Goal: Task Accomplishment & Management: Complete application form

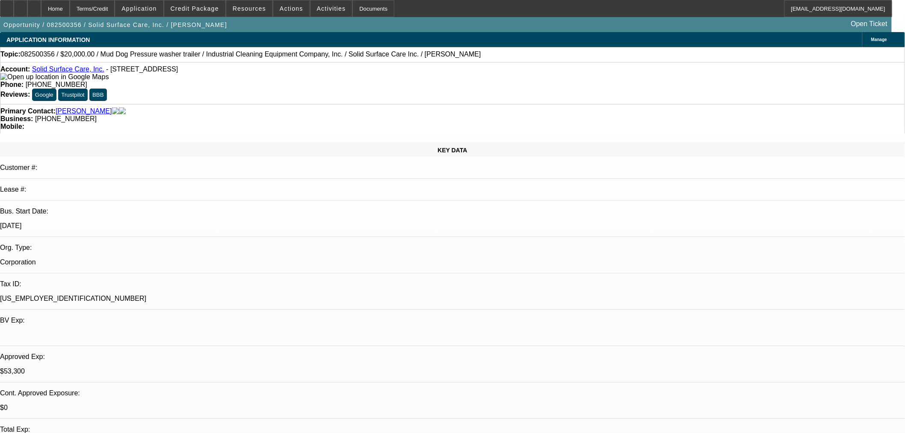
select select "0"
select select "2"
select select "0"
select select "6"
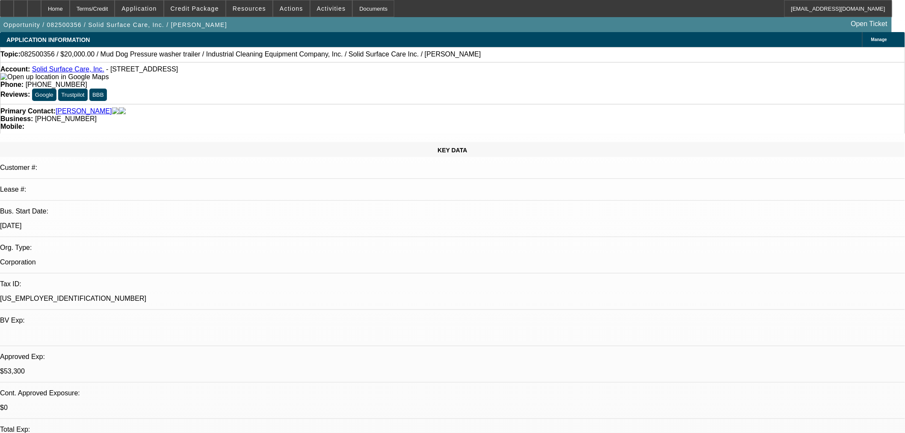
select select "0"
select select "2"
select select "0"
select select "6"
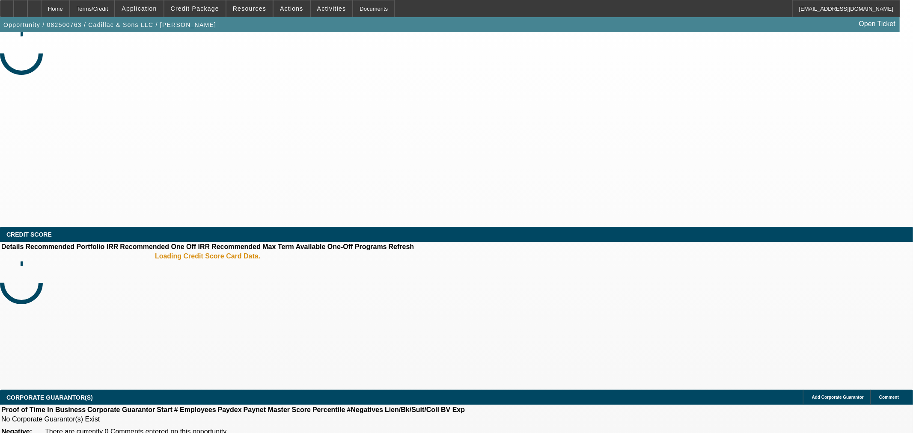
select select "0.15"
select select "2"
select select "0"
select select "6"
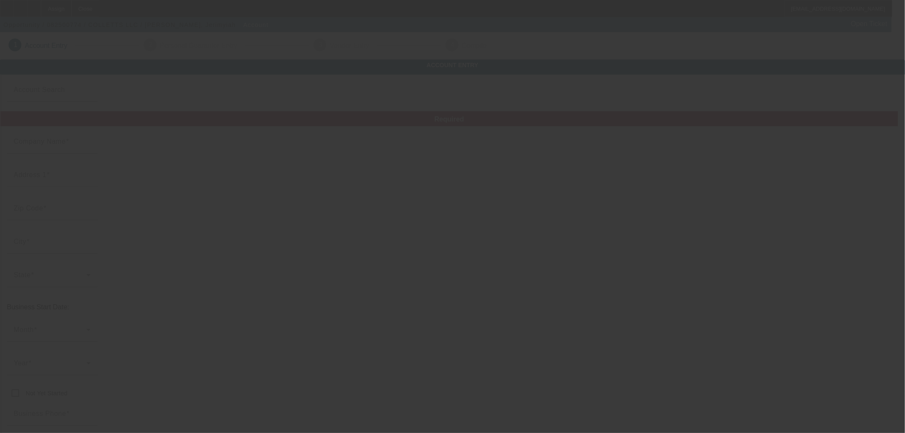
type input "Currency"
type input "COLLETTS LLC"
type input "[STREET_ADDRESS]"
type input "73099"
type input "Yukon"
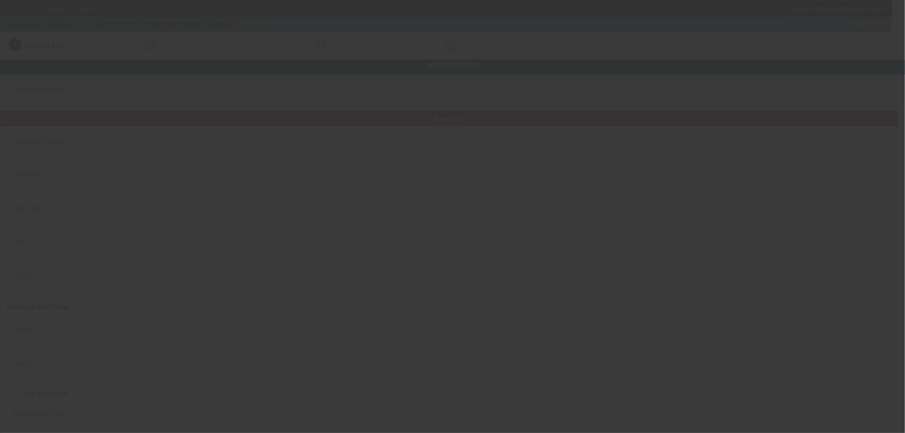
type input "(405) 438-8950"
type input "collettllc@icloud.com"
type input "Canadian"
type input "86-1556178"
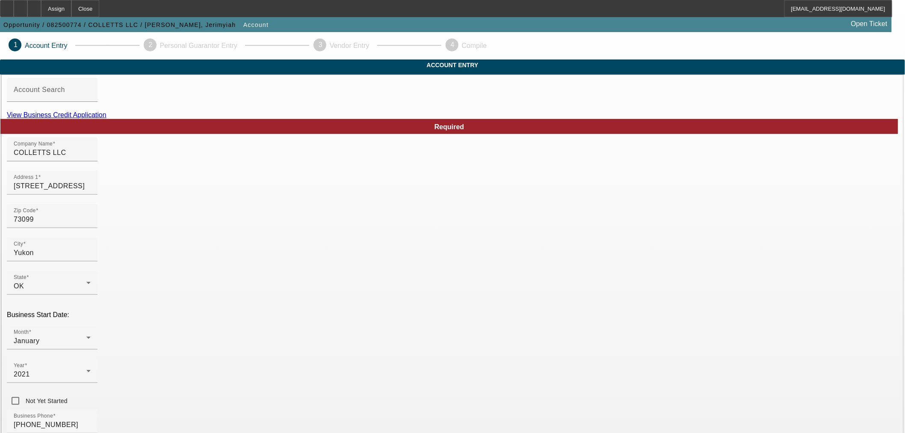
click at [107, 119] on link "View Business Credit Application" at bounding box center [57, 114] width 100 height 7
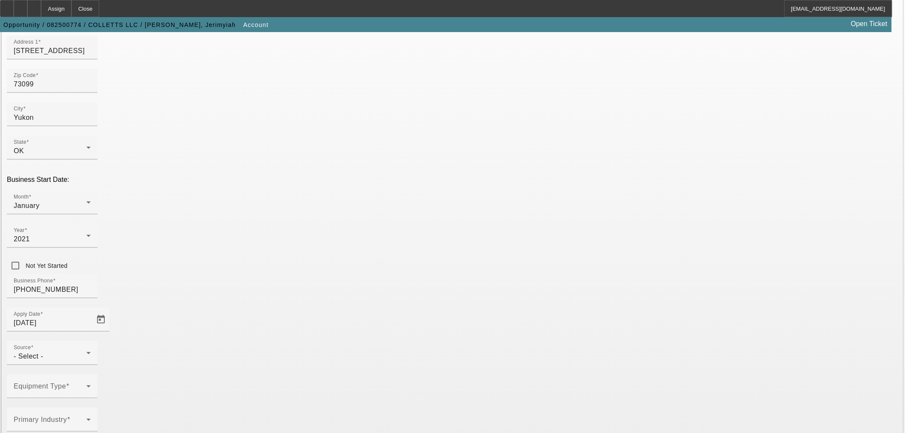
scroll to position [158, 0]
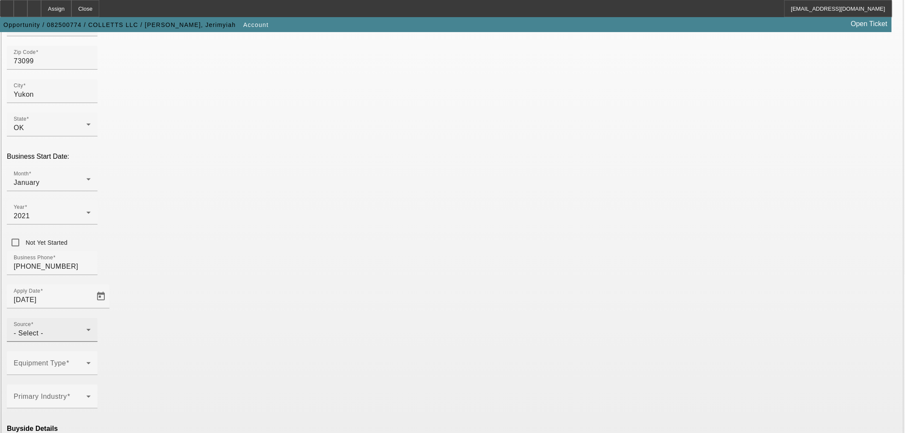
click at [86, 328] on div "- Select -" at bounding box center [50, 333] width 73 height 10
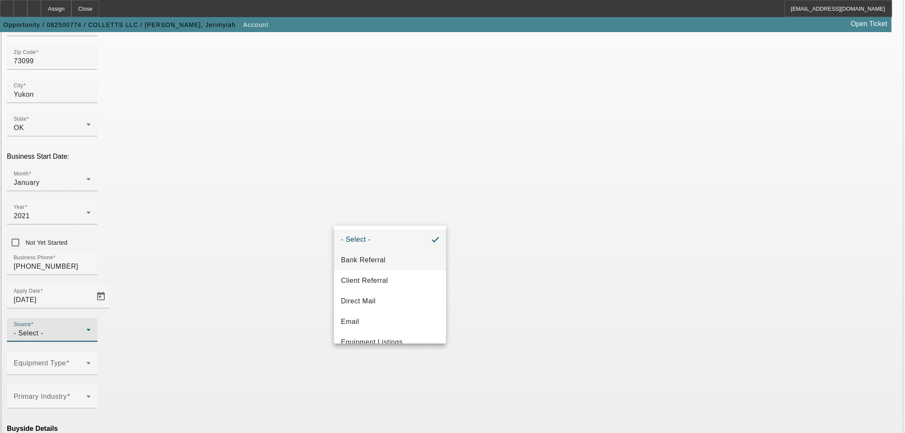
click at [367, 253] on mat-option "Bank Referral" at bounding box center [390, 260] width 112 height 21
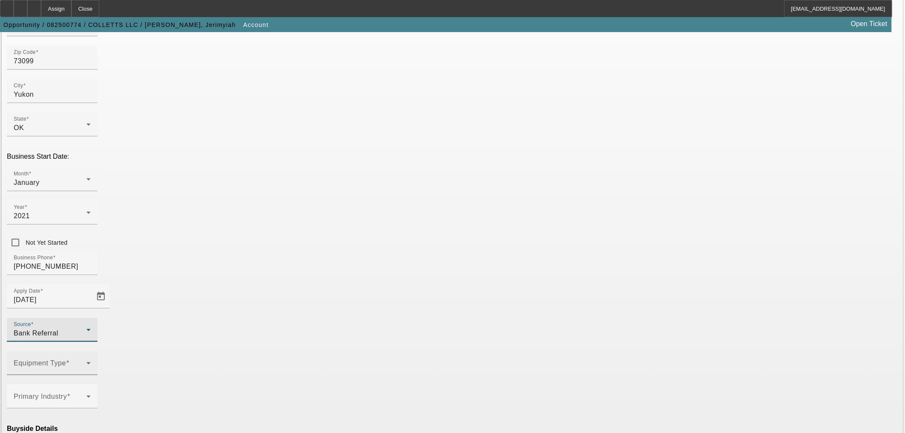
click at [94, 358] on icon at bounding box center [88, 363] width 10 height 10
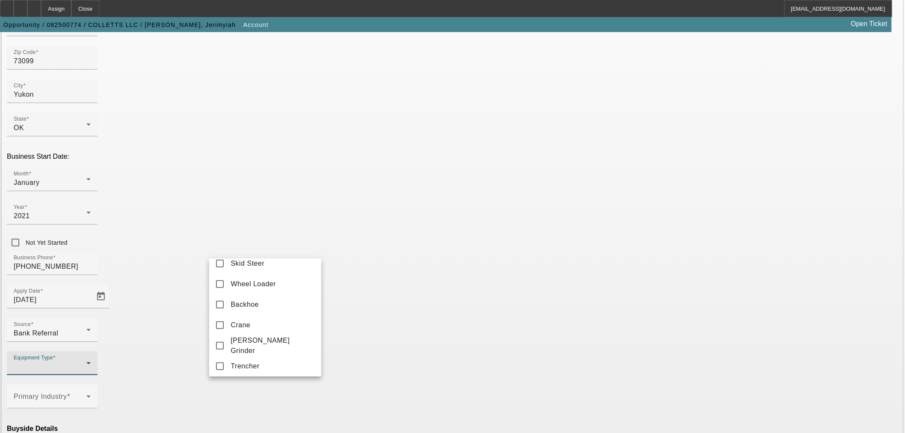
scroll to position [328, 0]
click at [246, 358] on span "Trencher" at bounding box center [245, 363] width 29 height 10
click at [359, 254] on div at bounding box center [452, 216] width 905 height 433
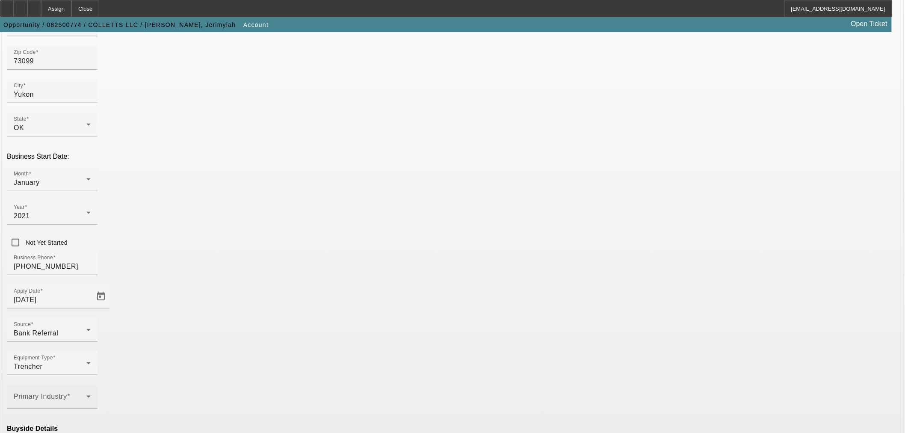
click at [86, 395] on span at bounding box center [50, 400] width 73 height 10
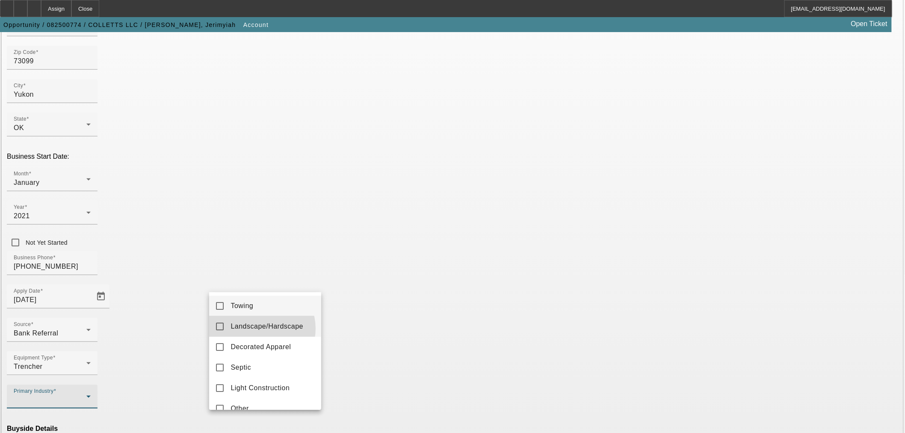
click at [258, 329] on span "Landscape/Hardscape" at bounding box center [267, 326] width 73 height 10
click at [400, 285] on div at bounding box center [452, 216] width 905 height 433
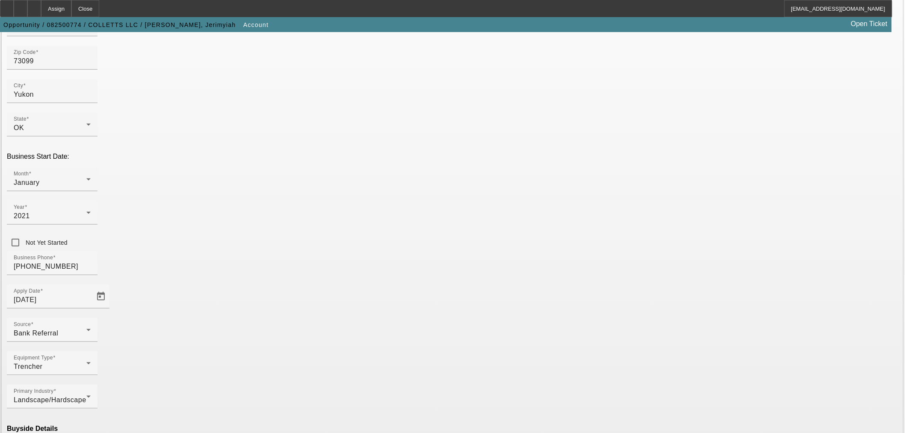
click at [262, 352] on mat-option "Ineligible" at bounding box center [265, 359] width 112 height 21
type input "Currency"
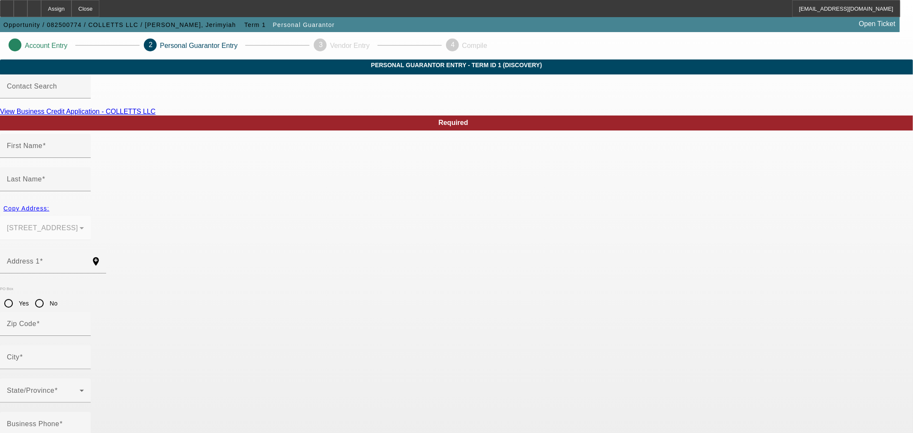
type input "Jerimyiah"
type input "Collett"
type input "11429 SW 25th Terrace"
radio input "true"
type input "73099"
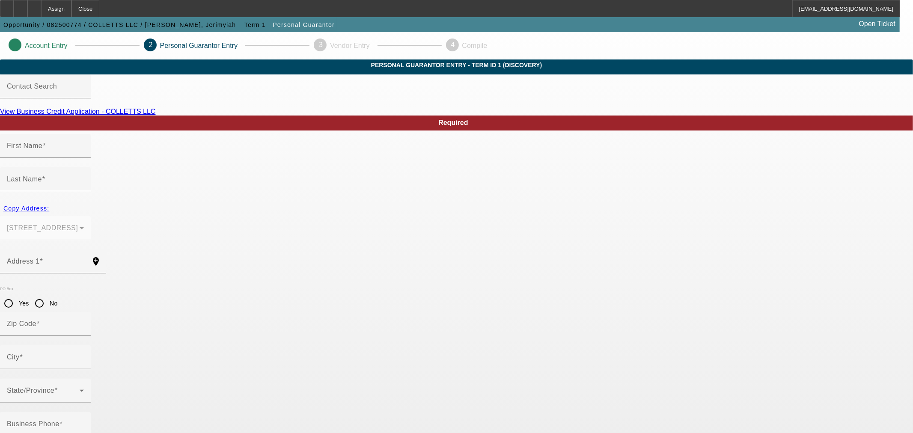
type input "Yukon"
type input "[PHONE_NUMBER]"
type input "100"
type input "443-13-5713"
type input "collettllc@icloud.com"
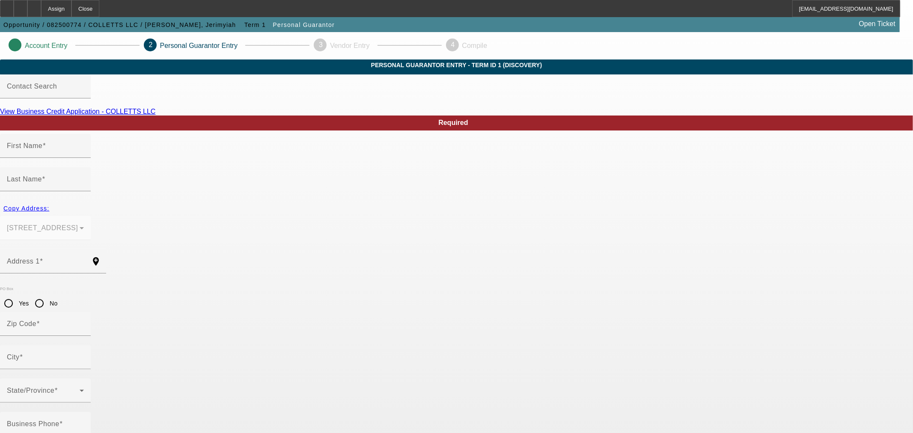
type input "[PHONE_NUMBER]"
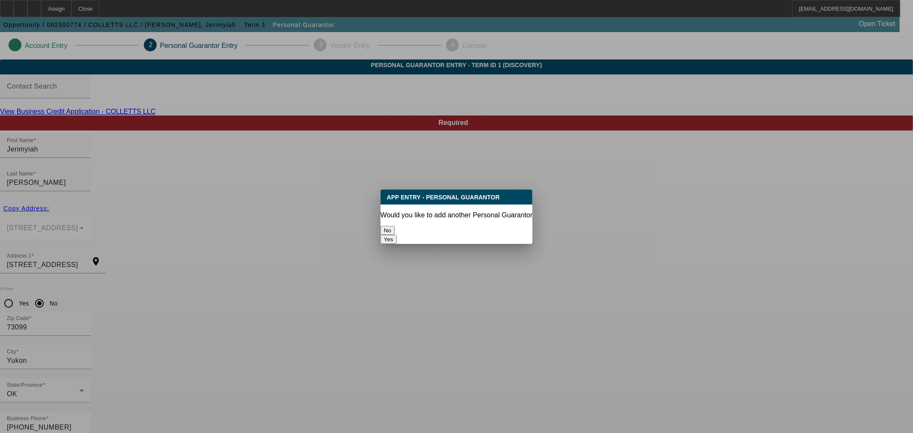
click at [397, 235] on button "Yes" at bounding box center [388, 239] width 16 height 9
radio input "false"
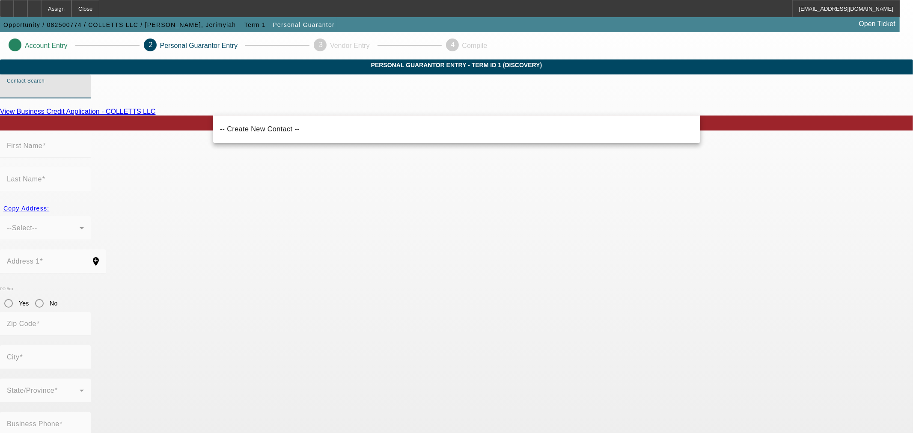
click at [84, 95] on input "Contact Search" at bounding box center [45, 90] width 77 height 10
click at [91, 167] on mat-form-field "First Name" at bounding box center [45, 150] width 91 height 33
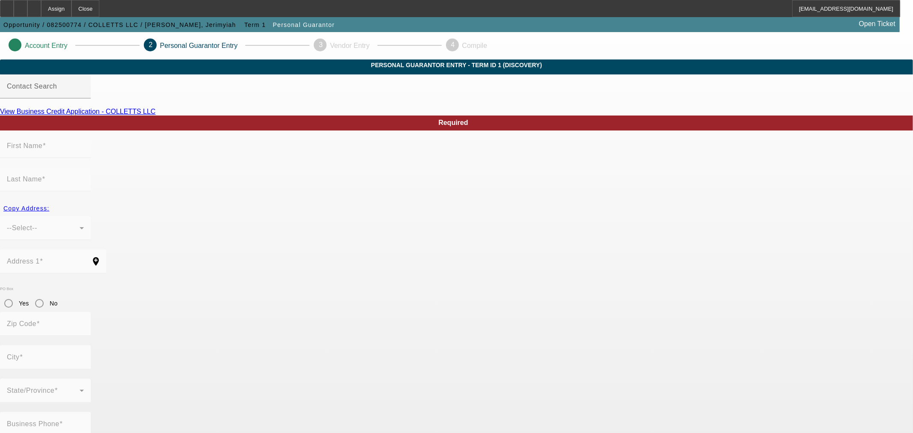
click at [91, 108] on div at bounding box center [45, 102] width 91 height 9
click at [244, 24] on span "Term 1" at bounding box center [254, 24] width 21 height 7
click at [273, 24] on span "Personal Guarantor" at bounding box center [304, 24] width 62 height 7
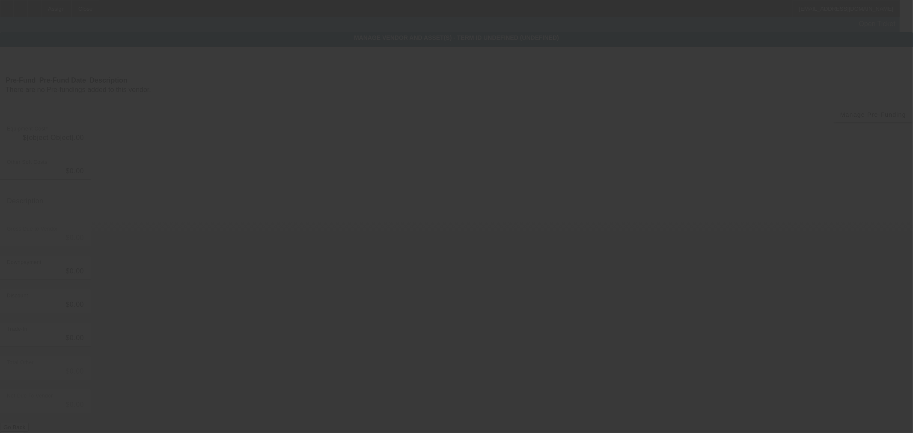
type input "$120,000.00"
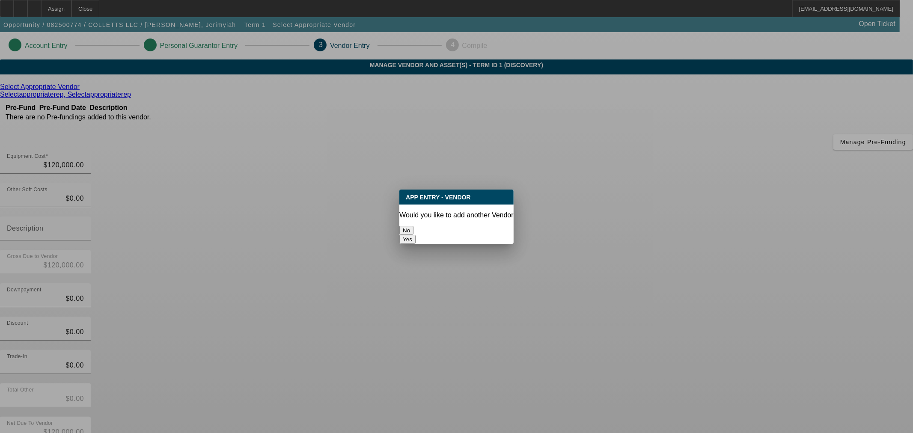
click at [413, 226] on button "No" at bounding box center [406, 230] width 14 height 9
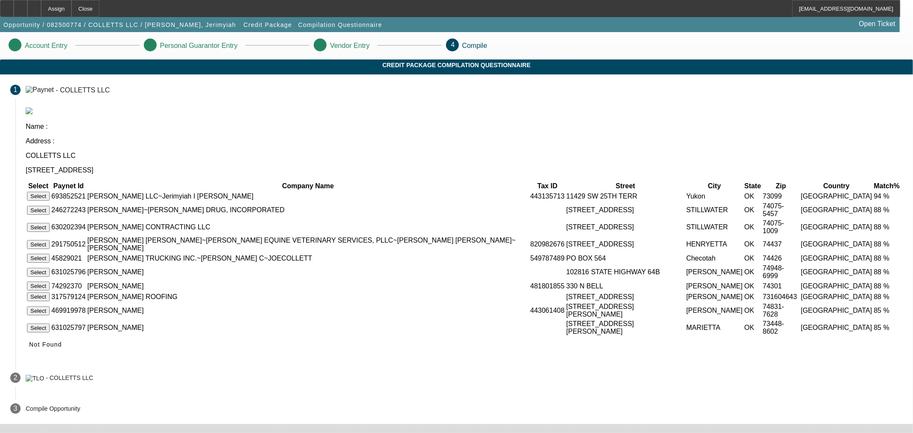
click at [50, 192] on button "Select" at bounding box center [38, 196] width 23 height 9
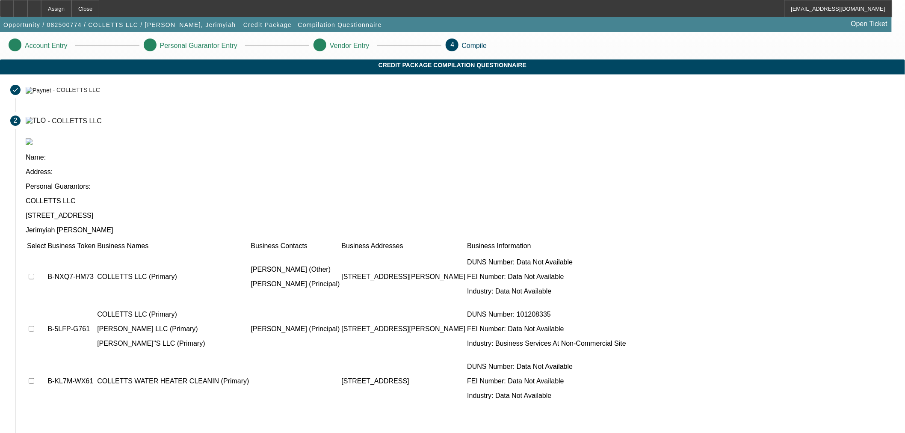
click at [34, 326] on input "checkbox" at bounding box center [32, 329] width 6 height 6
checkbox input "true"
click at [34, 274] on input "checkbox" at bounding box center [32, 277] width 6 height 6
checkbox input "true"
drag, startPoint x: 638, startPoint y: 421, endPoint x: 635, endPoint y: 401, distance: 20.3
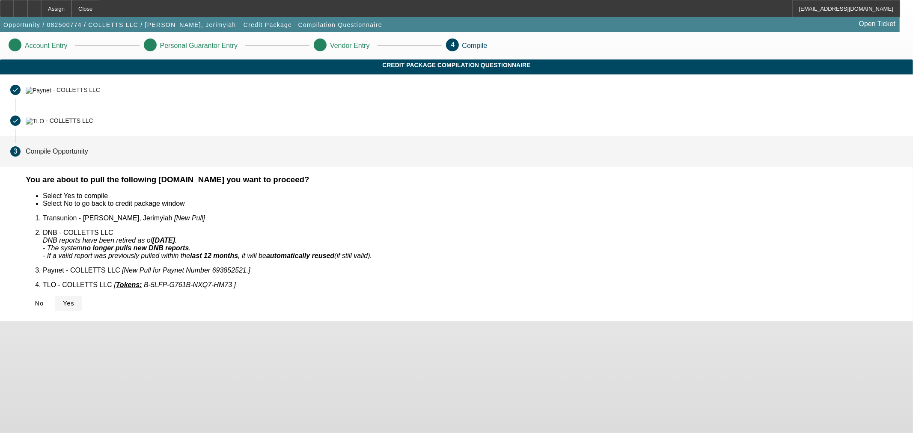
click at [63, 300] on icon at bounding box center [63, 303] width 0 height 7
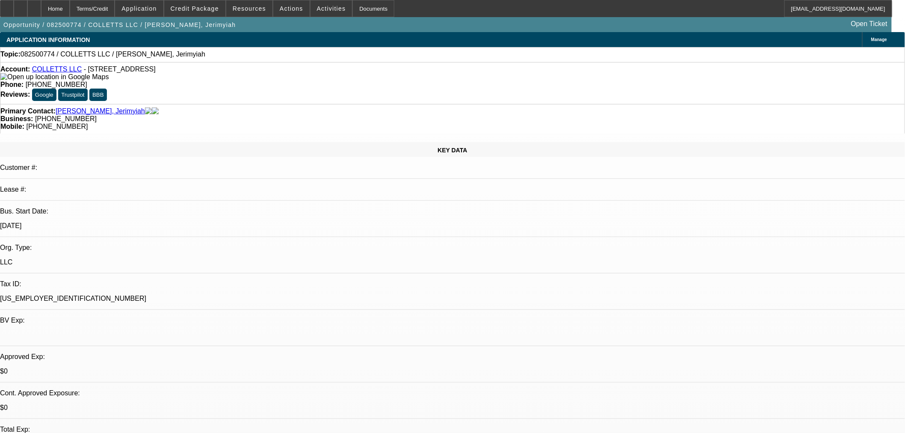
select select "0"
select select "2"
select select "0"
select select "6"
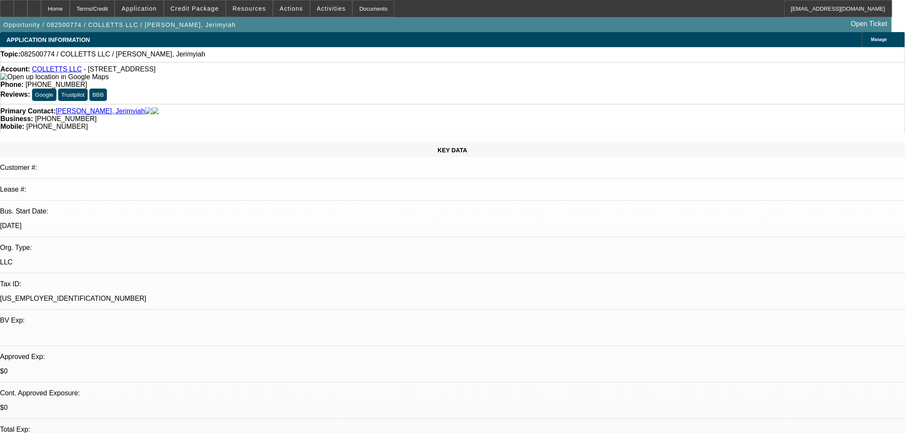
drag, startPoint x: 683, startPoint y: 259, endPoint x: 886, endPoint y: 294, distance: 205.9
copy td "Collett’s LLC is a general contracting business with projects that require the …"
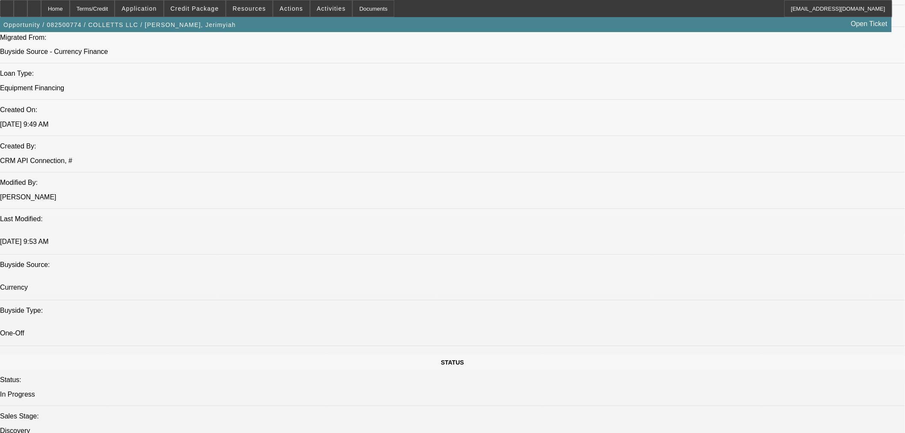
scroll to position [713, 0]
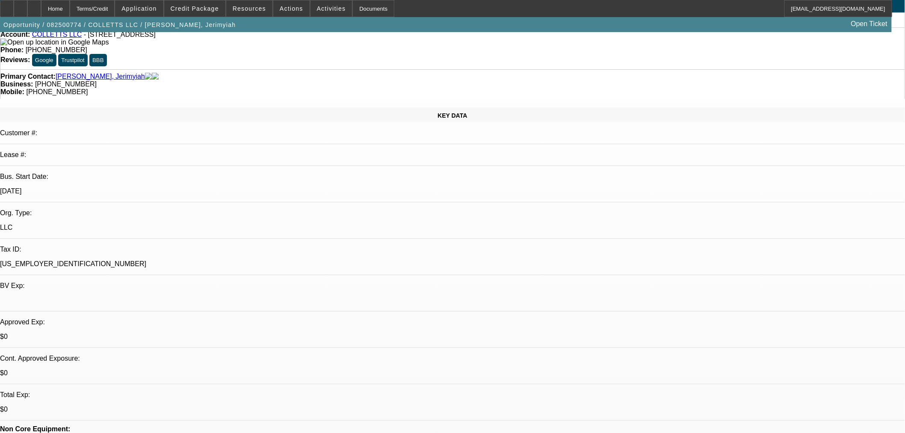
scroll to position [0, 0]
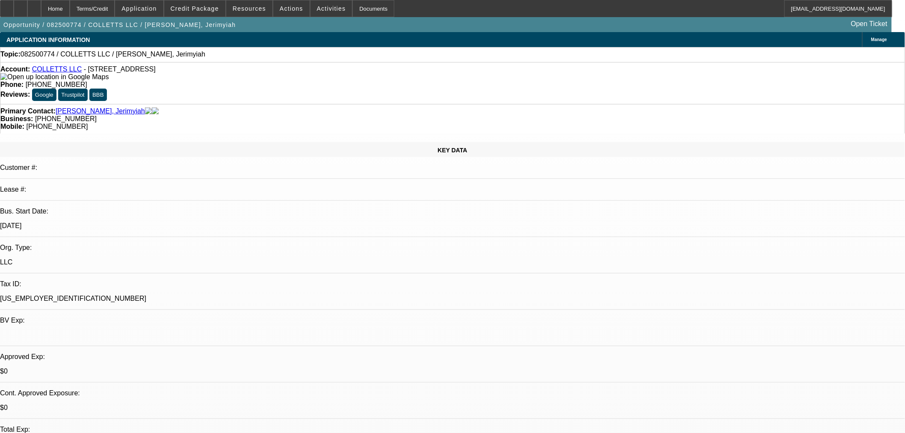
click at [53, 70] on link "COLLETTS LLC" at bounding box center [57, 68] width 50 height 7
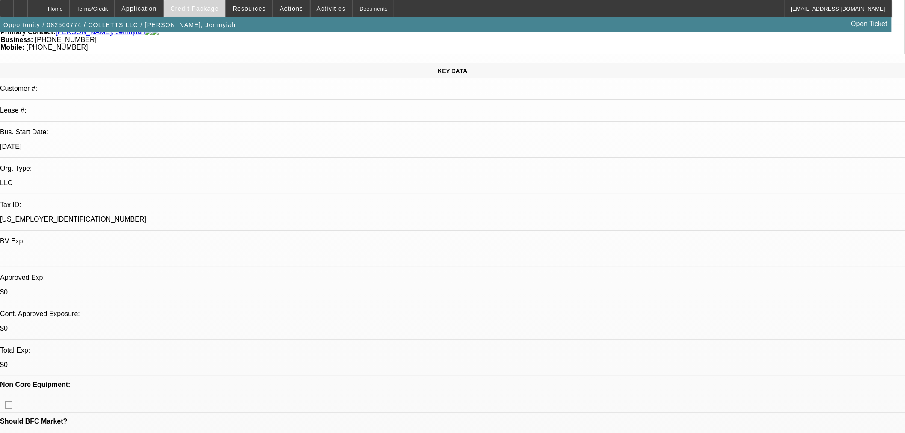
click at [197, 10] on span "Credit Package" at bounding box center [195, 8] width 48 height 7
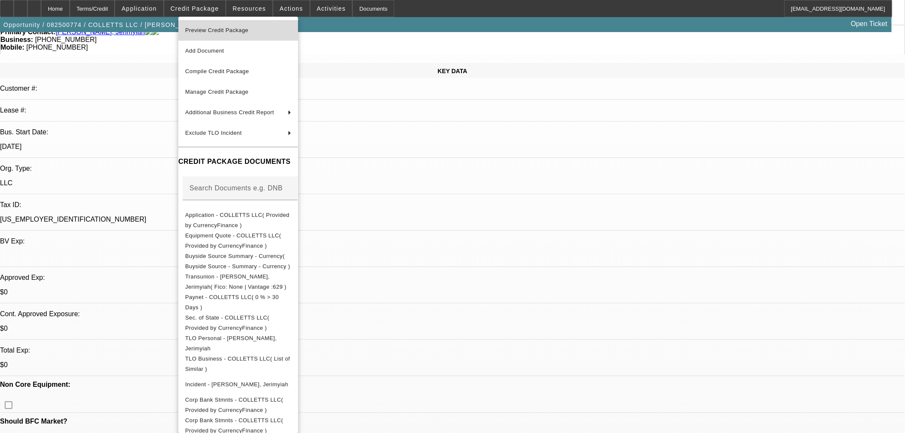
click at [244, 31] on span "Preview Credit Package" at bounding box center [216, 30] width 63 height 6
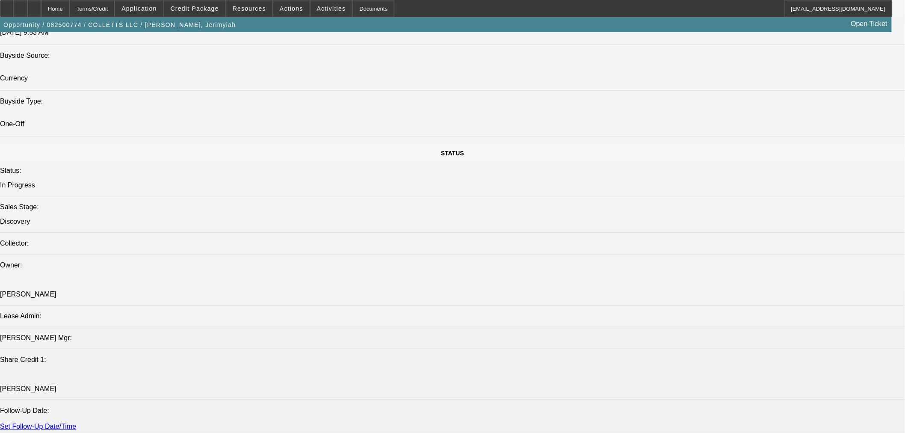
scroll to position [871, 0]
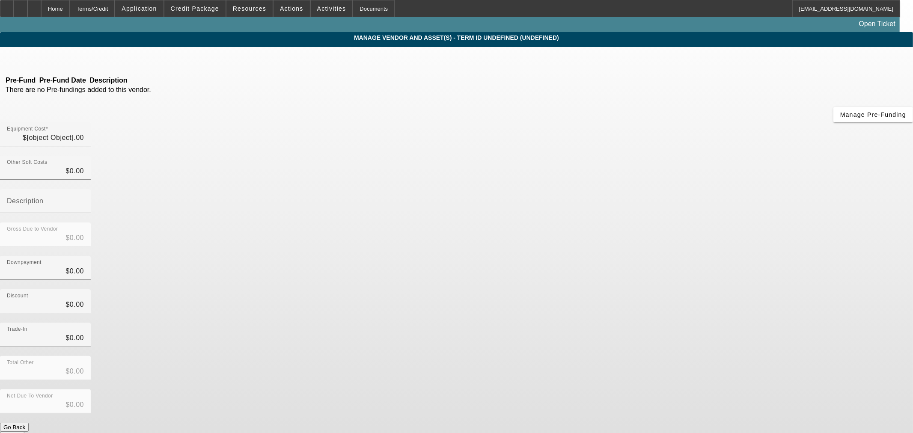
type input "$120,000.00"
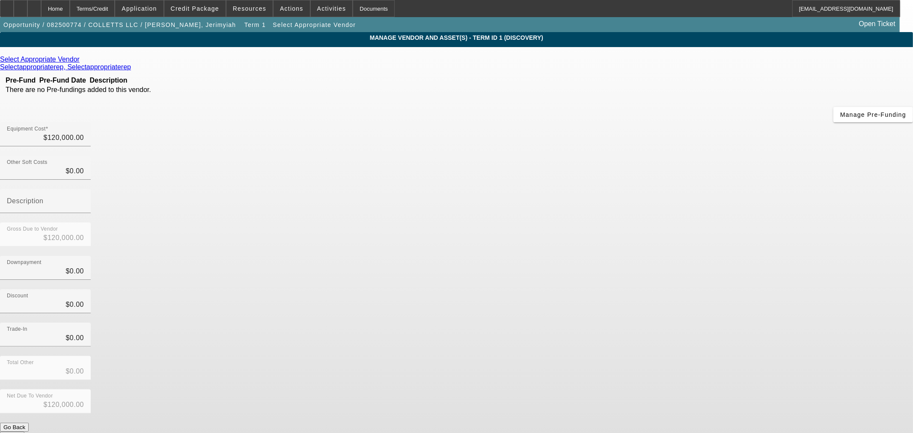
click at [82, 63] on icon at bounding box center [82, 59] width 0 height 7
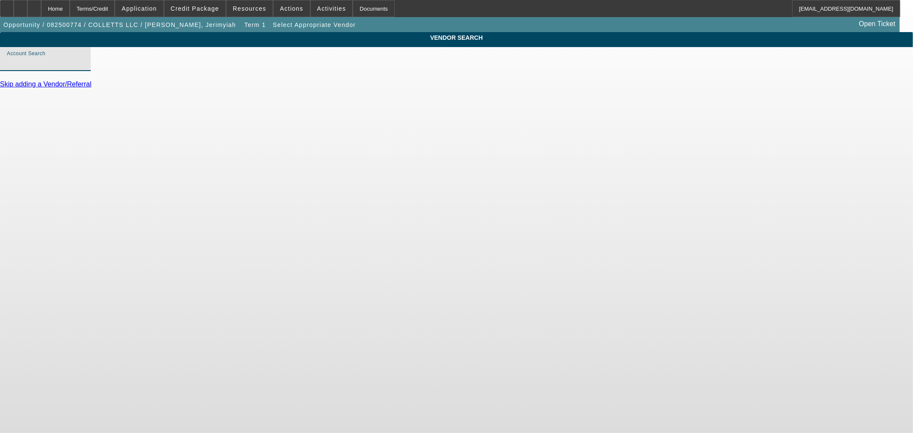
click at [84, 68] on input "Account Search" at bounding box center [45, 62] width 77 height 10
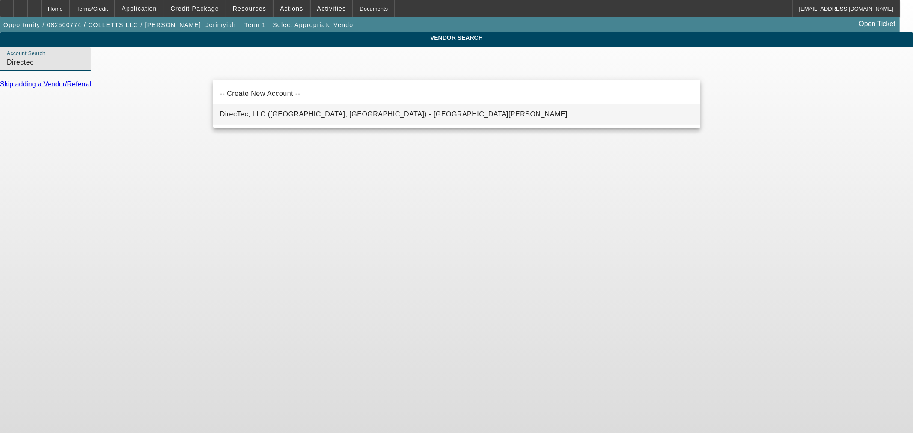
click at [287, 120] on mat-option "DirecTec, LLC (Boulder, CO) - Stevens, Burton" at bounding box center [456, 114] width 487 height 21
type input "DirecTec, LLC (Boulder, CO) - Stevens, Burton"
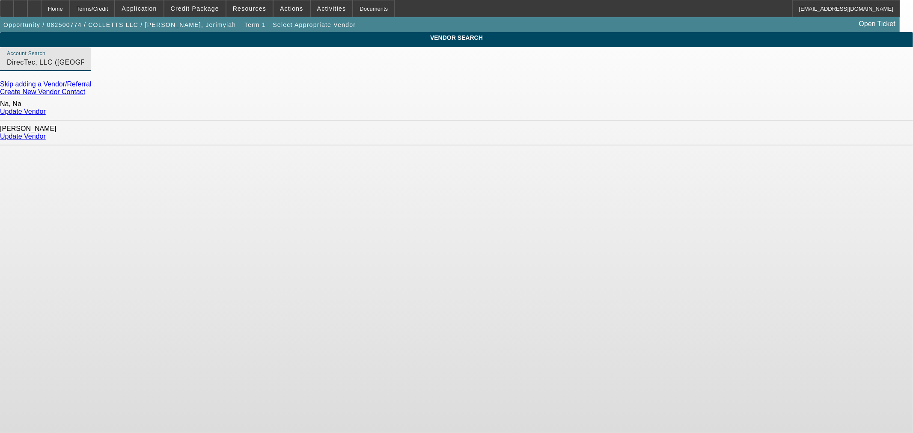
click at [46, 133] on link "Update Vendor" at bounding box center [23, 136] width 46 height 7
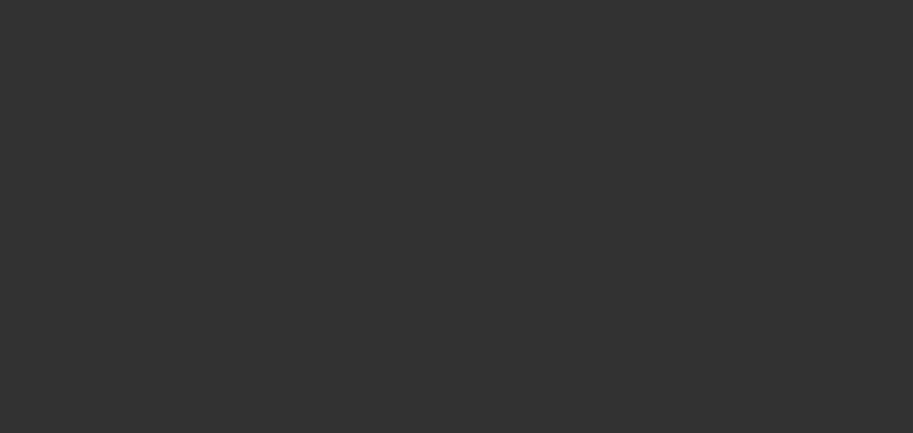
type input "$120,000.00"
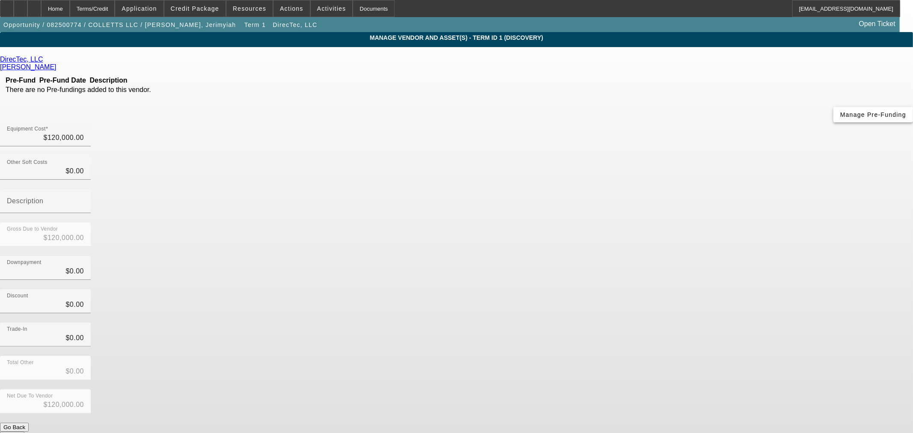
click at [840, 118] on span "Manage Pre-Funding" at bounding box center [873, 114] width 66 height 7
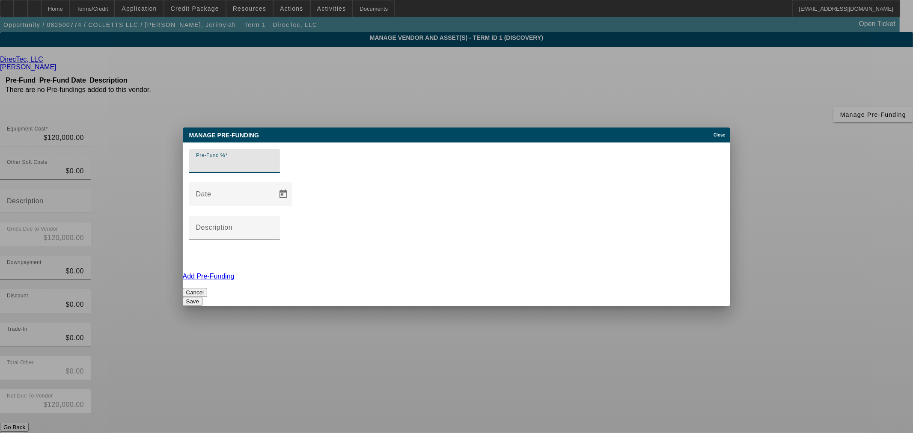
click at [257, 169] on input "Pre-Fund %" at bounding box center [234, 164] width 77 height 10
type input "100"
click at [202, 297] on button "Save" at bounding box center [193, 301] width 20 height 9
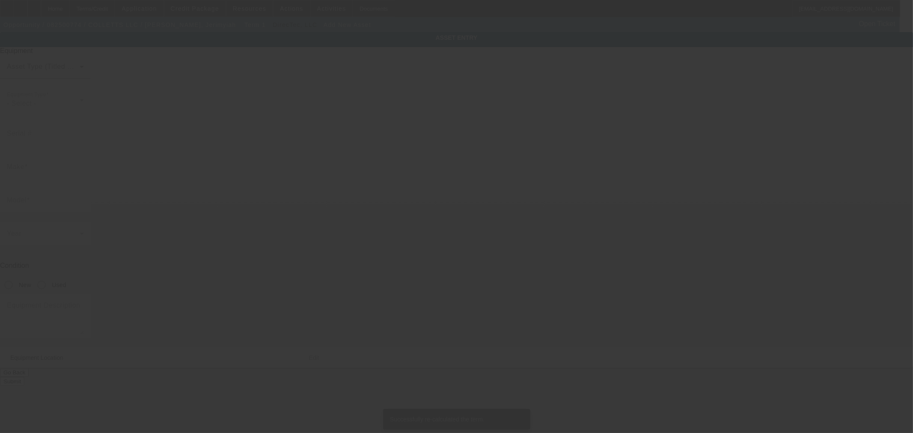
type input "11429 SW 25th Terrace"
type input "Yukon"
type input "73099"
type input "Canadian"
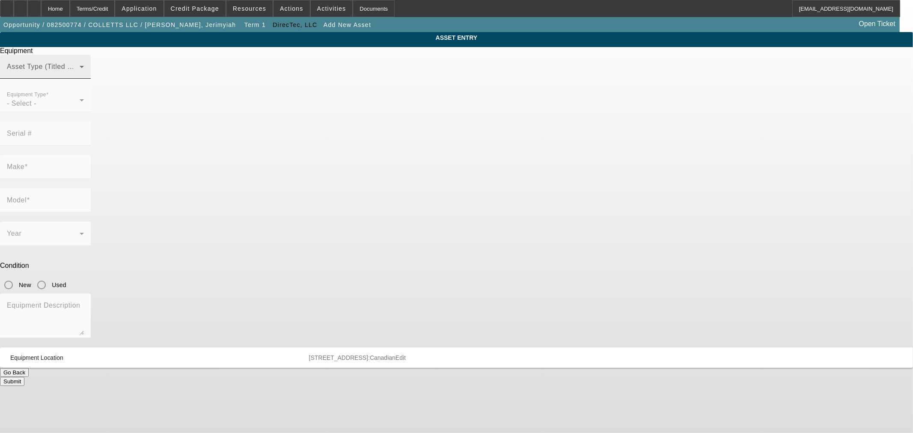
click at [80, 75] on span at bounding box center [43, 70] width 73 height 10
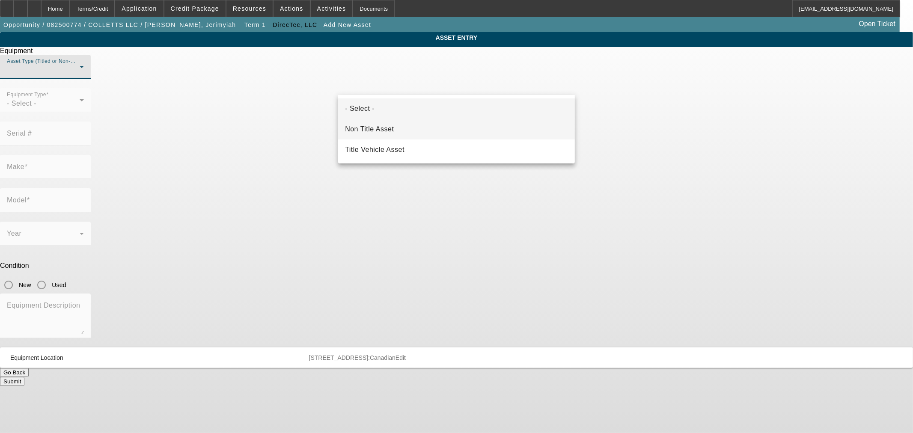
click at [397, 128] on mat-option "Non Title Asset" at bounding box center [456, 129] width 237 height 21
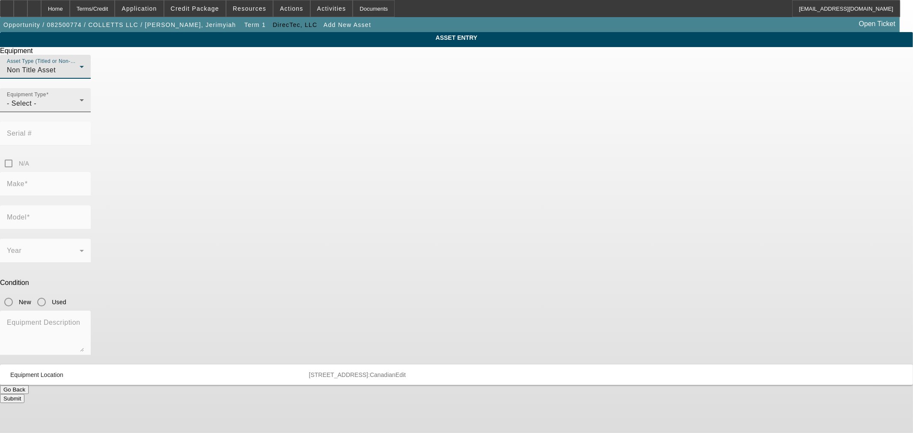
click at [80, 109] on div "- Select -" at bounding box center [43, 103] width 73 height 10
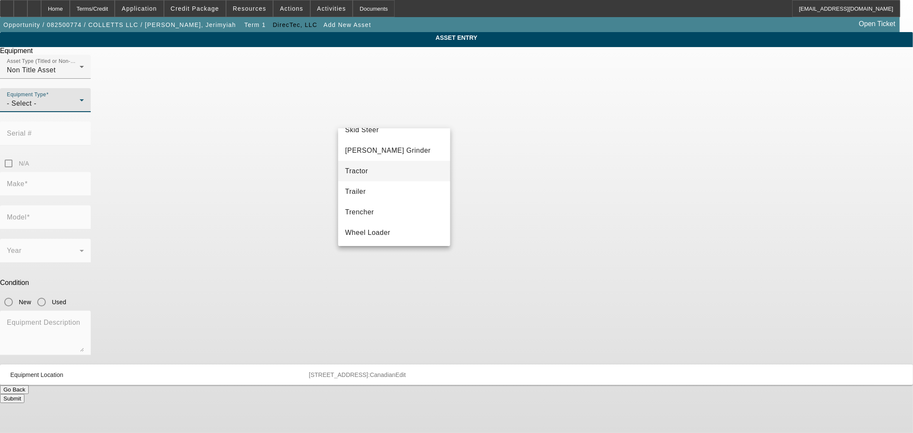
scroll to position [159, 0]
click at [369, 169] on mat-option "Other" at bounding box center [394, 168] width 112 height 21
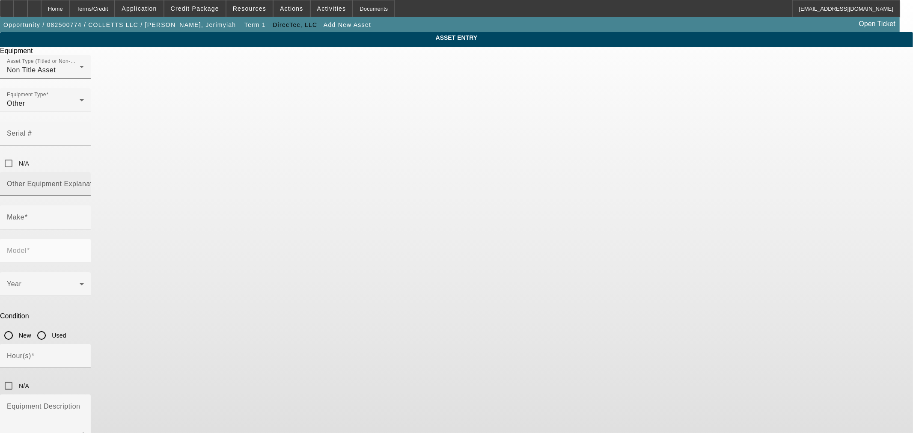
click at [102, 180] on mat-label "Other Equipment Explanation" at bounding box center [54, 183] width 95 height 7
click at [84, 182] on input "Other Equipment Explanation" at bounding box center [45, 187] width 77 height 10
type input "Directional Drill"
click at [84, 405] on textarea "Equipment Description" at bounding box center [45, 420] width 77 height 31
paste textarea "# O F P I E C E S O F R O D 40 R I G S I Z E 20000 S I Z E O F R O D 10"
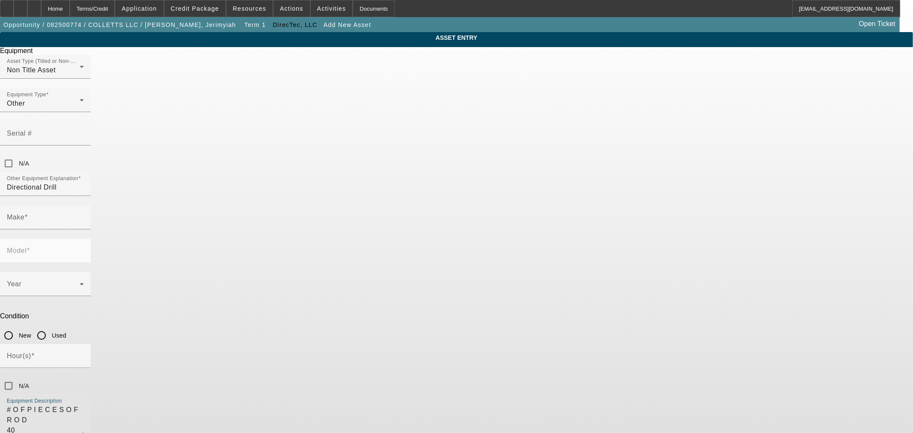
scroll to position [39, 0]
type textarea "# O F P I E C E S O F R O D 40 R I G S I Z E 20000 S I Z E O F R O D 10"
click at [84, 216] on input "Make" at bounding box center [45, 221] width 77 height 10
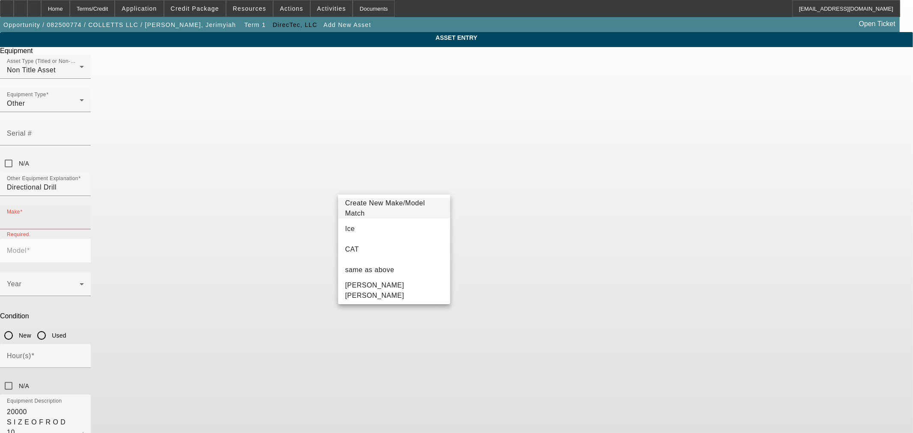
click at [84, 216] on input "Make" at bounding box center [45, 221] width 77 height 10
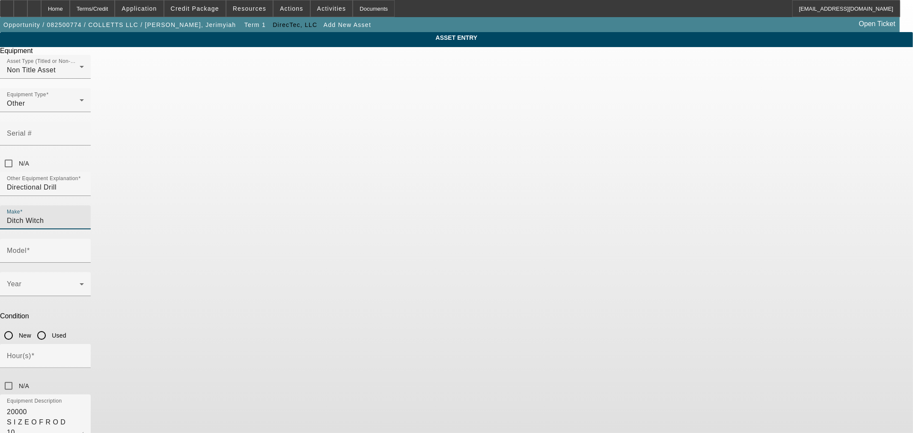
type input "Ditch Witch"
paste input "JT20"
type input "JT20"
click at [50, 327] on input "Used" at bounding box center [41, 335] width 17 height 17
radio input "true"
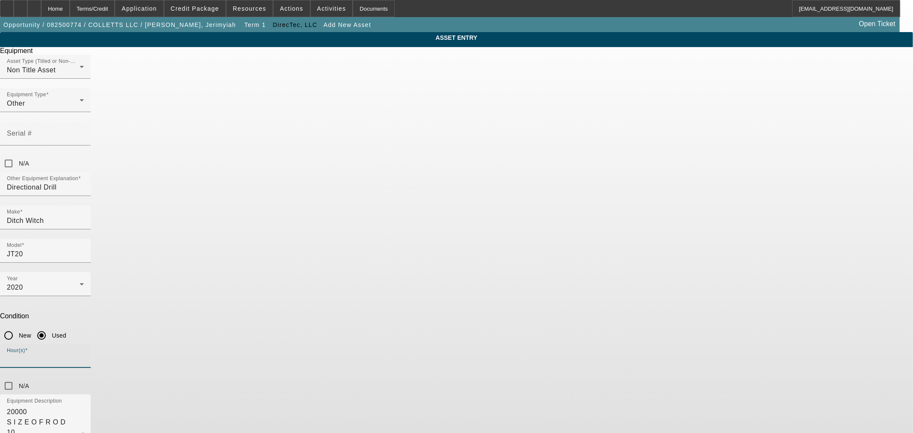
click at [84, 354] on input "Hour(s)" at bounding box center [45, 359] width 77 height 10
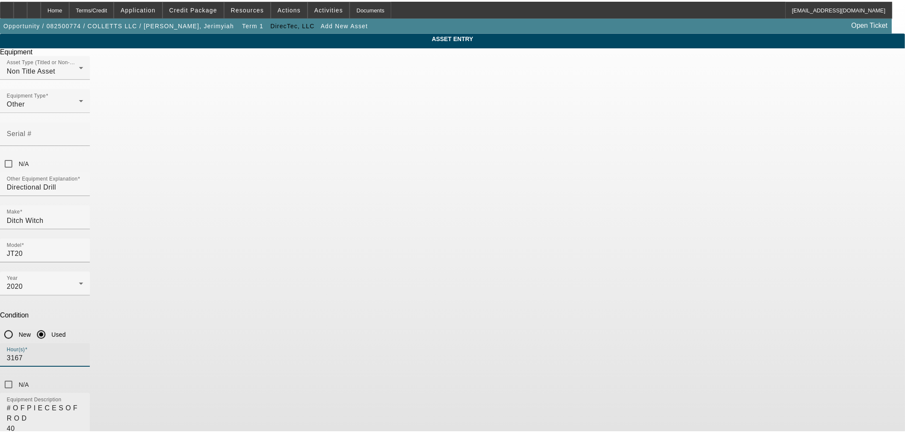
scroll to position [0, 0]
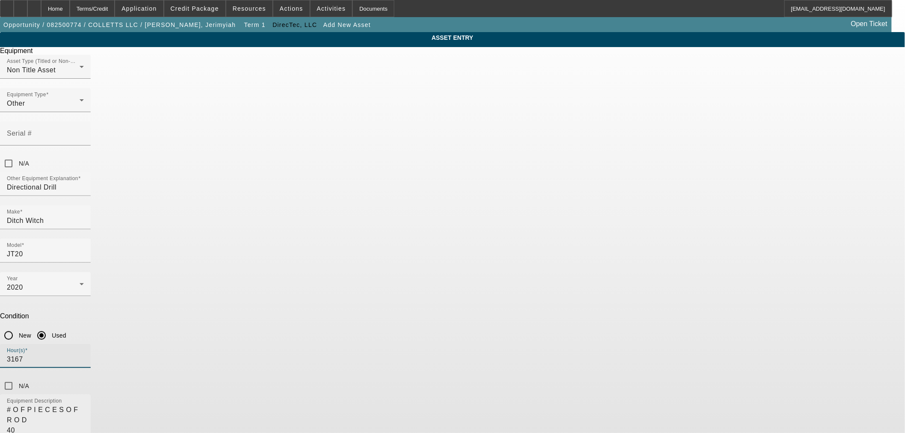
drag, startPoint x: 563, startPoint y: 311, endPoint x: 555, endPoint y: 373, distance: 62.5
type input "3167"
drag, startPoint x: 341, startPoint y: 295, endPoint x: 336, endPoint y: 285, distance: 11.5
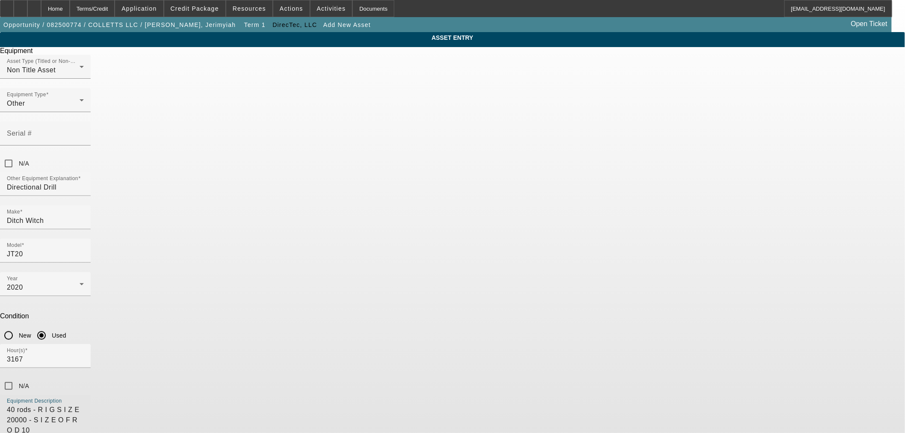
paste textarea "2020 Ditch Witch JT20 – 3167 hours – 40 pcs good rod 2021 Felling 26k gvwr trai…"
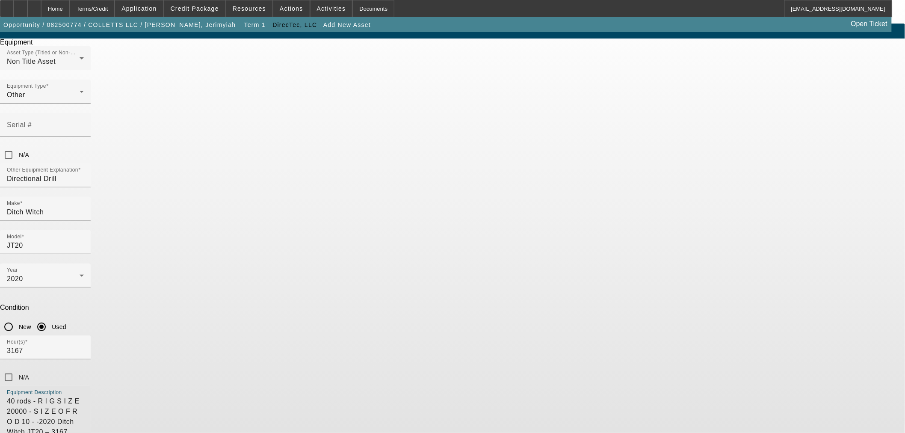
scroll to position [16, 0]
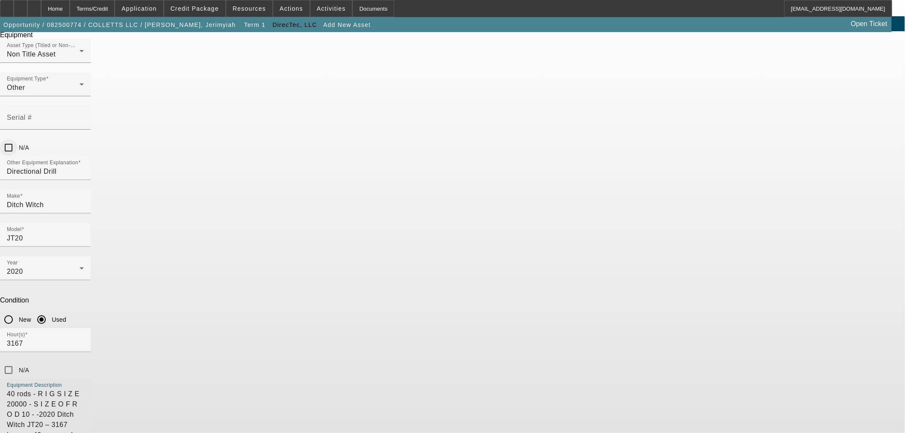
type textarea "40 rods - R I G S I Z E 20000 - S I Z E O F R O D 10 - -2020 Ditch Witch JT20 –…"
click at [17, 139] on input "N/A" at bounding box center [8, 147] width 17 height 17
checkbox input "true"
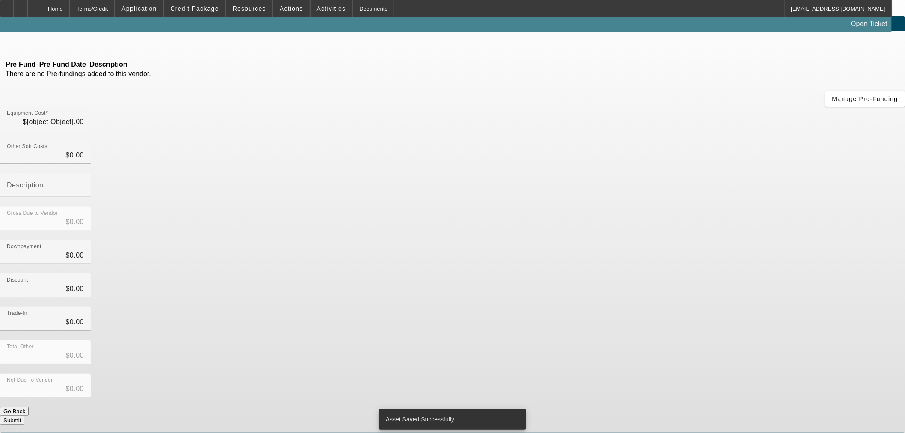
type input "$120,000.00"
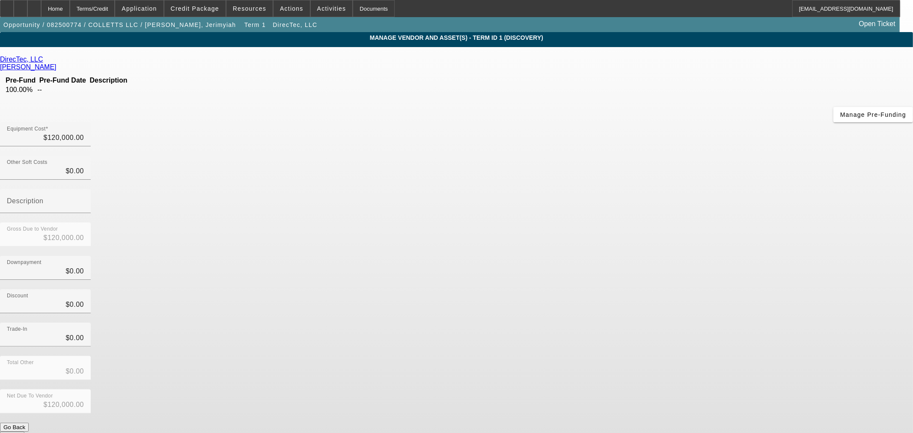
click at [24, 432] on button "Submit" at bounding box center [12, 436] width 24 height 9
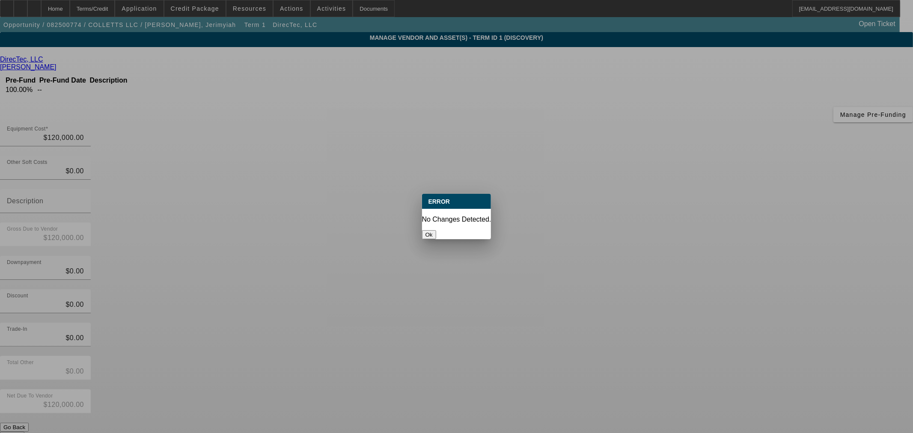
click at [436, 230] on button "Ok" at bounding box center [429, 234] width 14 height 9
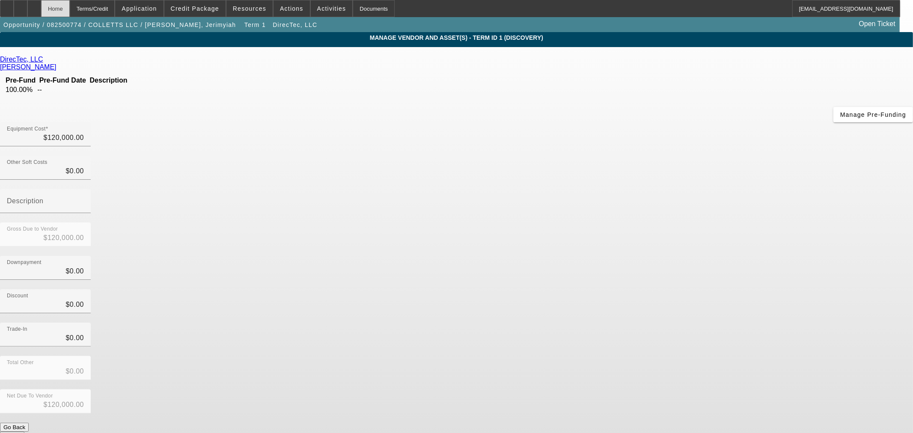
click at [70, 12] on div "Home" at bounding box center [55, 8] width 29 height 17
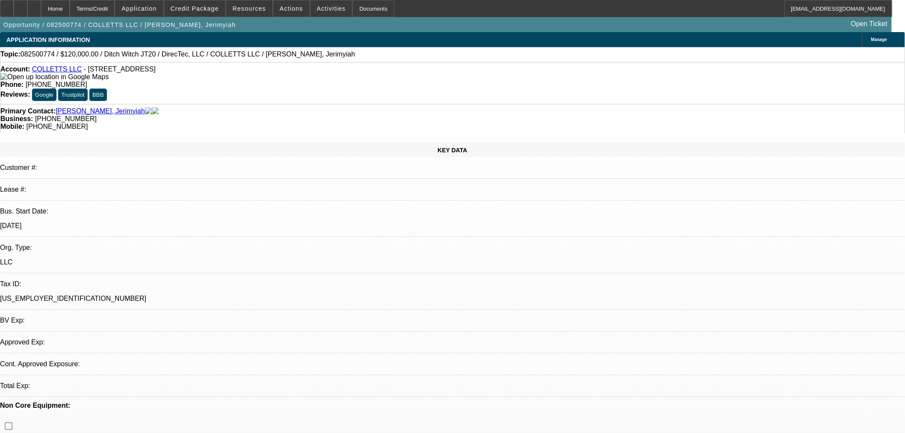
select select "0"
select select "2"
select select "0"
select select "6"
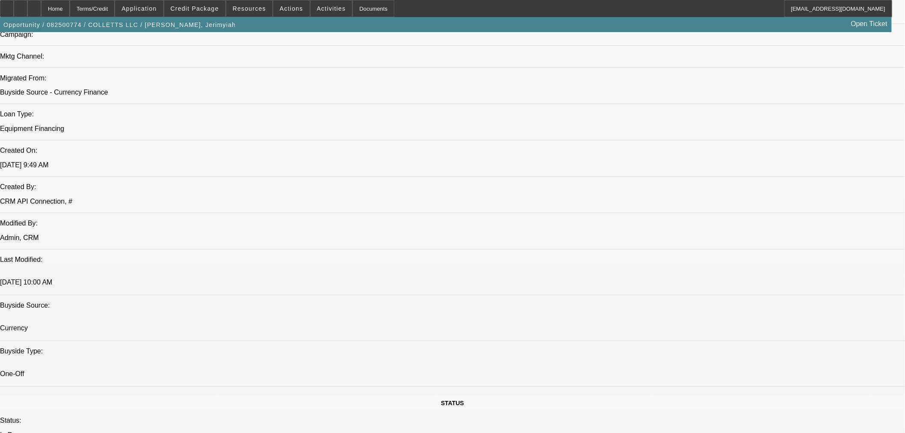
scroll to position [593, 0]
click at [193, 12] on span at bounding box center [194, 8] width 61 height 21
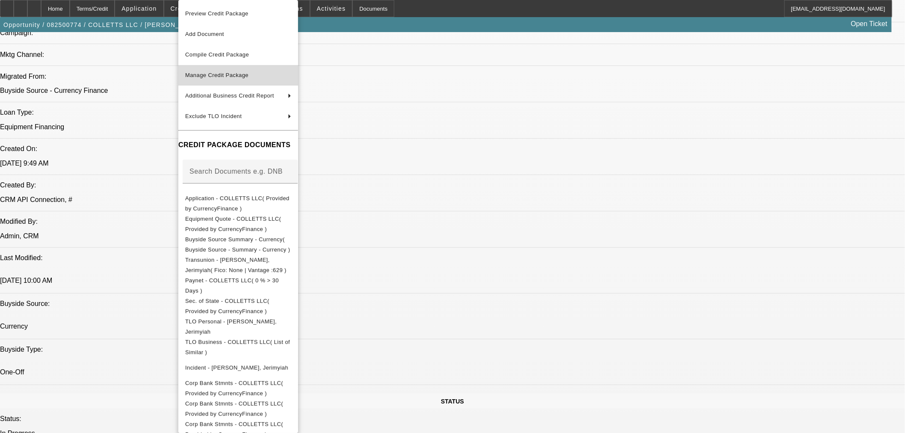
click at [240, 77] on span "Manage Credit Package" at bounding box center [216, 75] width 63 height 6
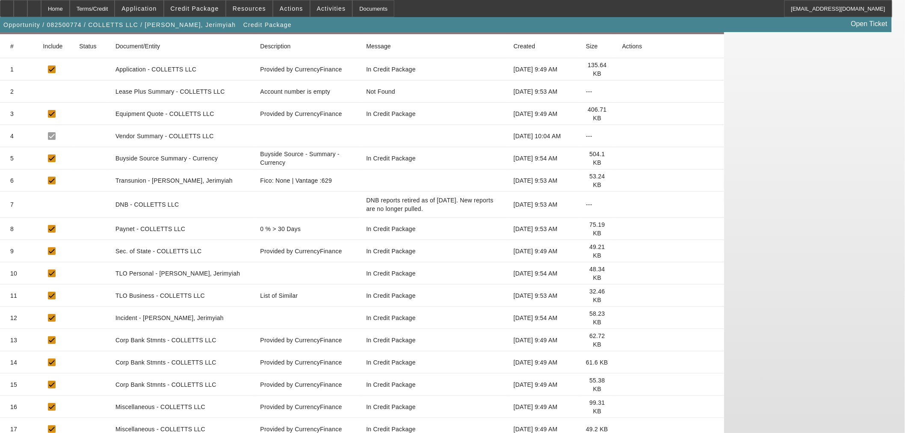
scroll to position [139, 0]
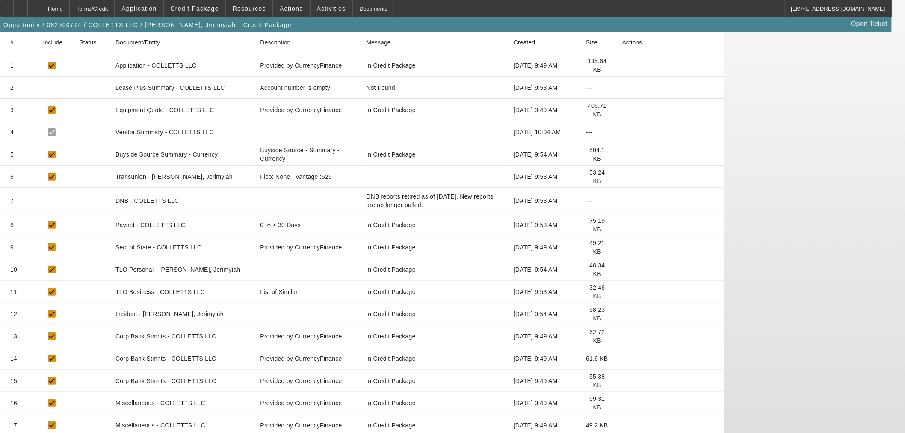
click at [623, 336] on icon at bounding box center [623, 336] width 0 height 0
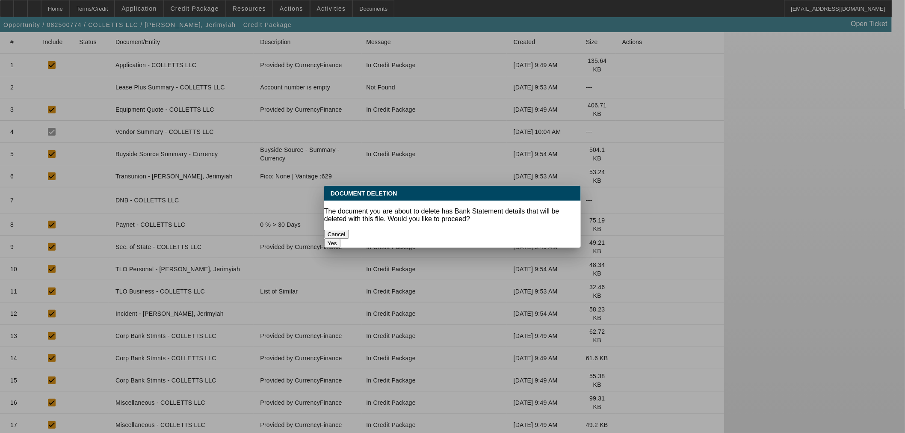
scroll to position [0, 0]
click at [341, 239] on button "Yes" at bounding box center [332, 243] width 16 height 9
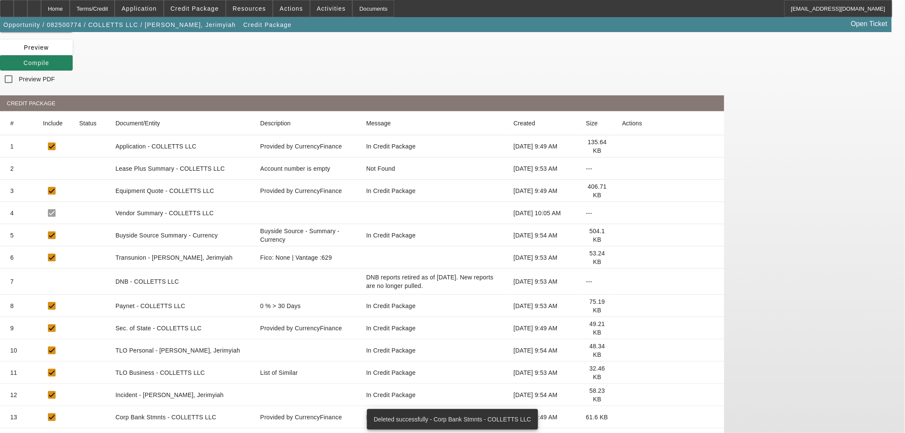
scroll to position [117, 0]
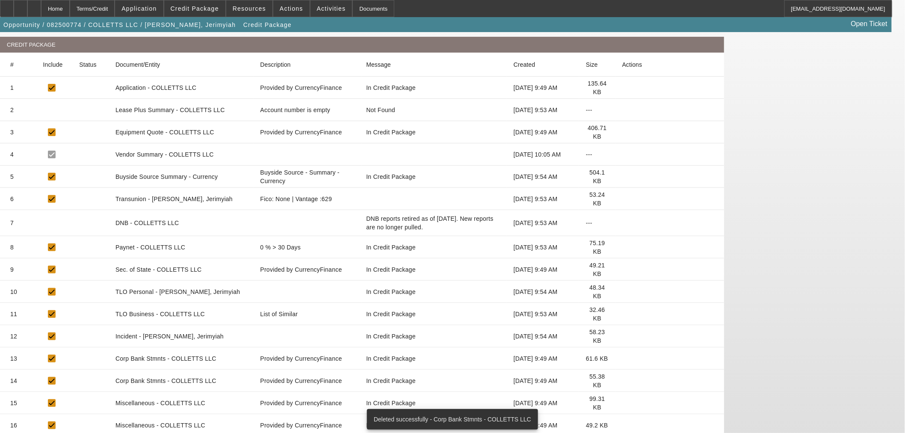
click at [623, 359] on icon at bounding box center [623, 359] width 0 height 0
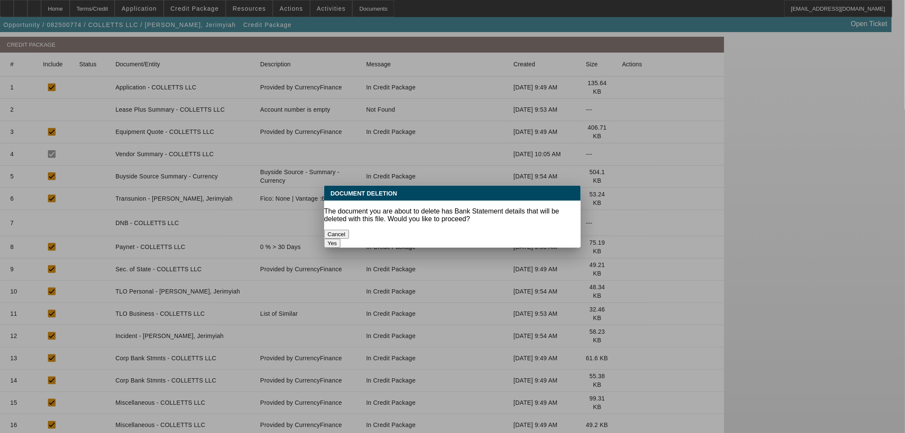
click at [341, 239] on button "Yes" at bounding box center [332, 243] width 16 height 9
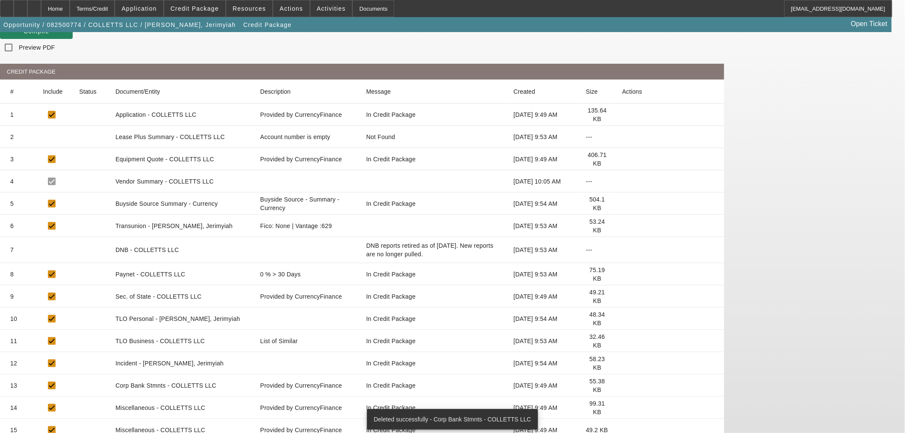
scroll to position [95, 0]
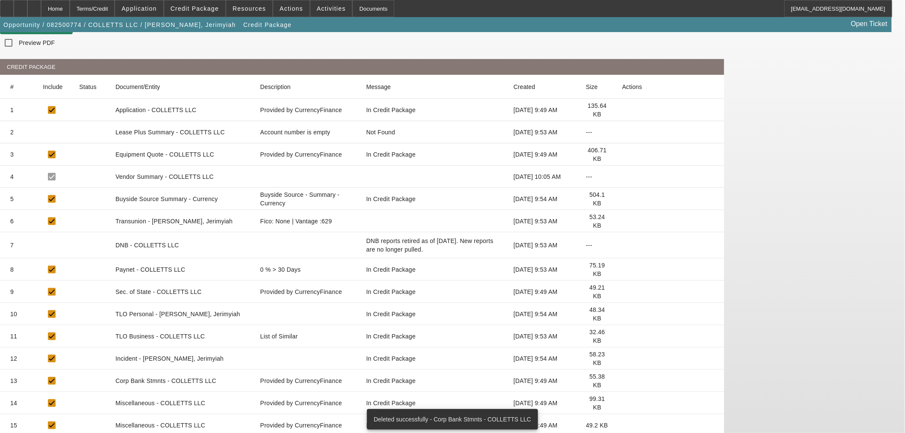
click at [623, 381] on icon at bounding box center [623, 381] width 0 height 0
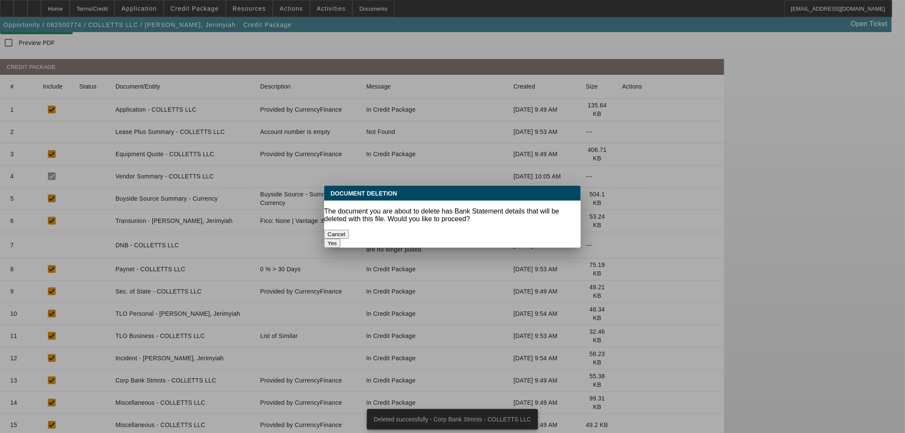
scroll to position [0, 0]
click at [341, 239] on button "Yes" at bounding box center [332, 243] width 16 height 9
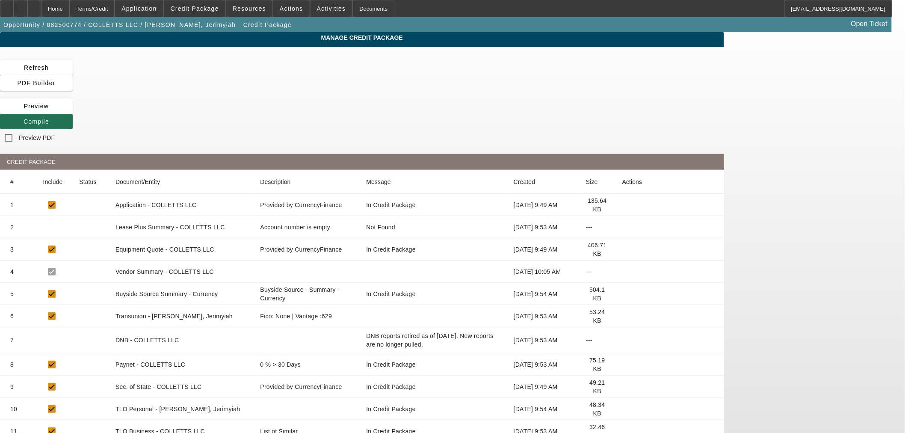
drag, startPoint x: 619, startPoint y: 68, endPoint x: 326, endPoint y: 193, distance: 318.6
click at [49, 118] on span "Compile" at bounding box center [37, 121] width 26 height 7
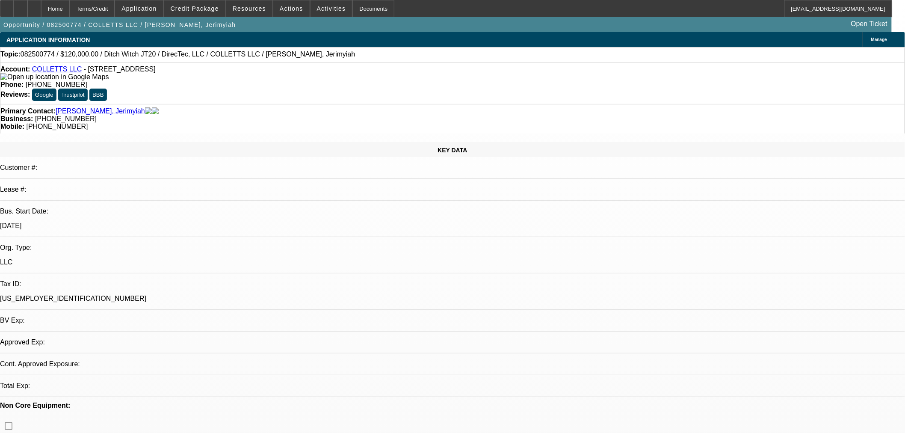
select select "0"
select select "2"
select select "0"
select select "6"
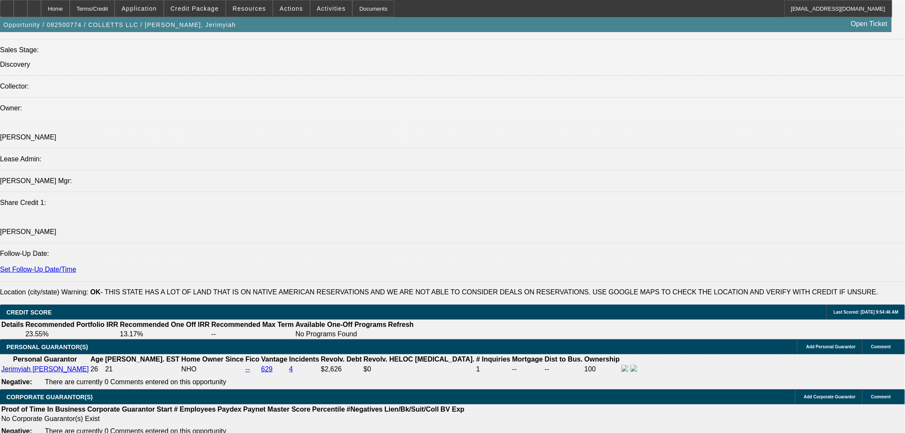
scroll to position [1030, 0]
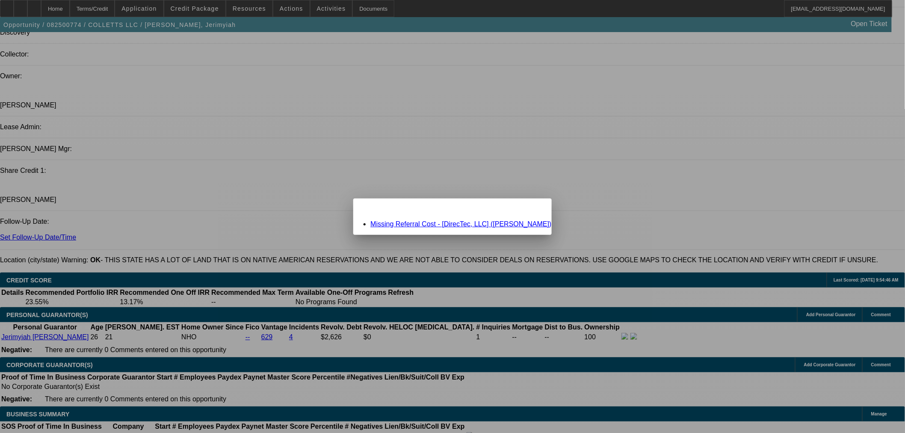
scroll to position [0, 0]
click at [402, 226] on link "Missing Referral Cost - [DirecTec, LLC] (Stevens, Burton)" at bounding box center [461, 223] width 181 height 7
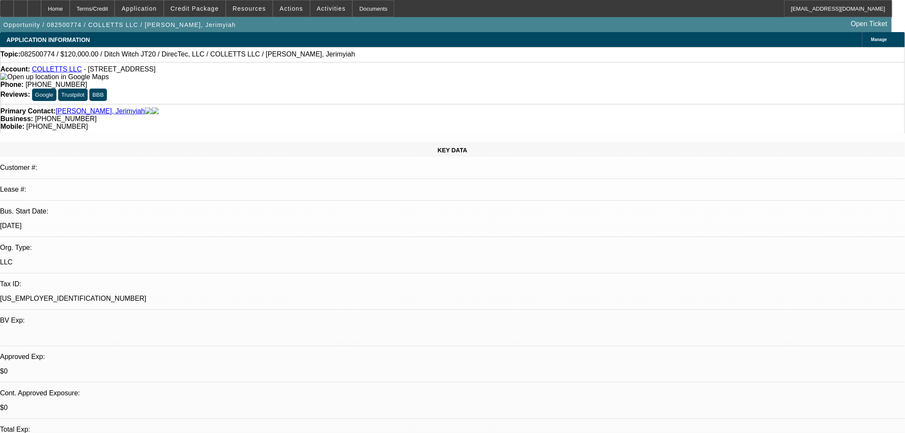
scroll to position [1030, 0]
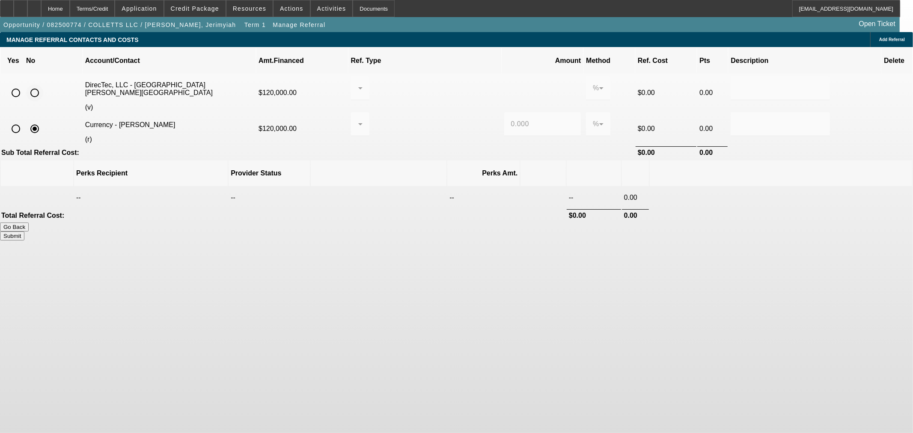
click at [43, 84] on input "radio" at bounding box center [34, 92] width 17 height 17
radio input "true"
click at [24, 231] on button "Submit" at bounding box center [12, 235] width 24 height 9
type input "0.000"
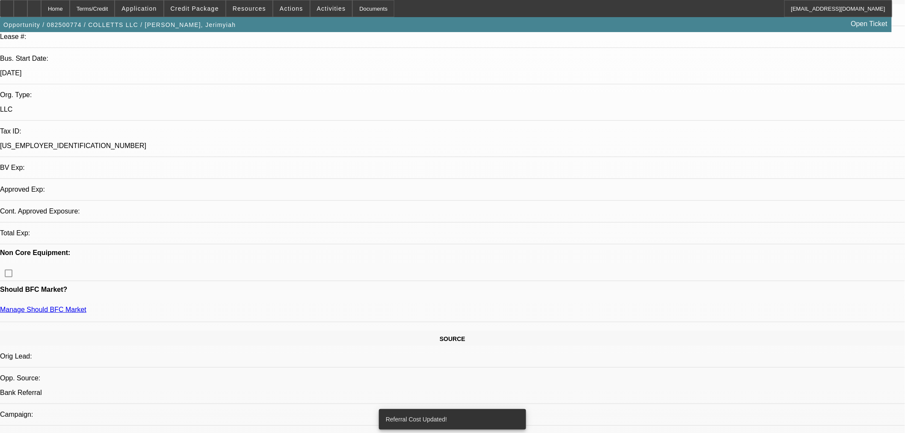
select select "0"
select select "2"
select select "0"
select select "6"
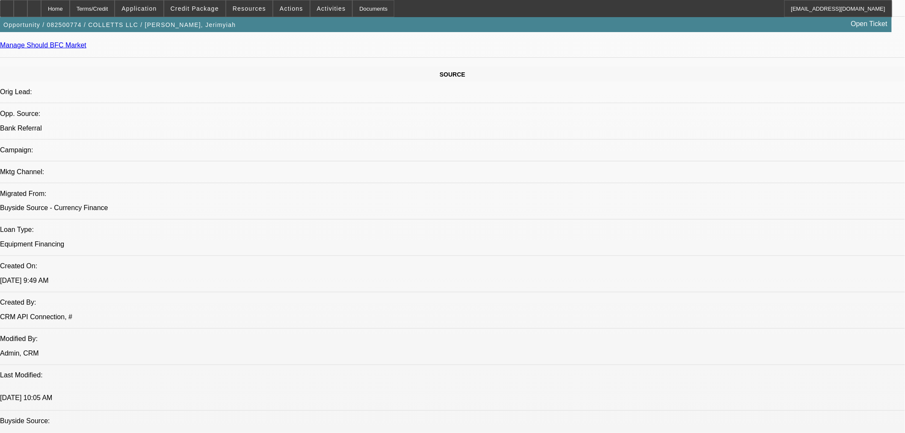
scroll to position [555, 0]
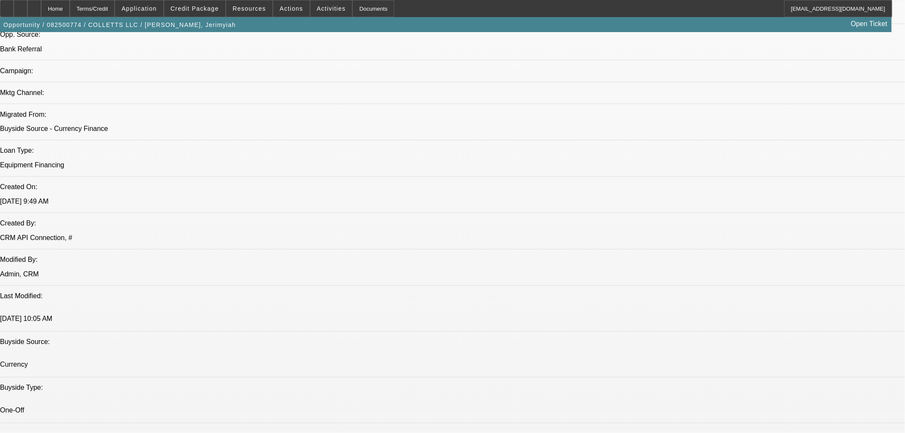
radio input "true"
type textarea "Need vendor SoS and paynet"
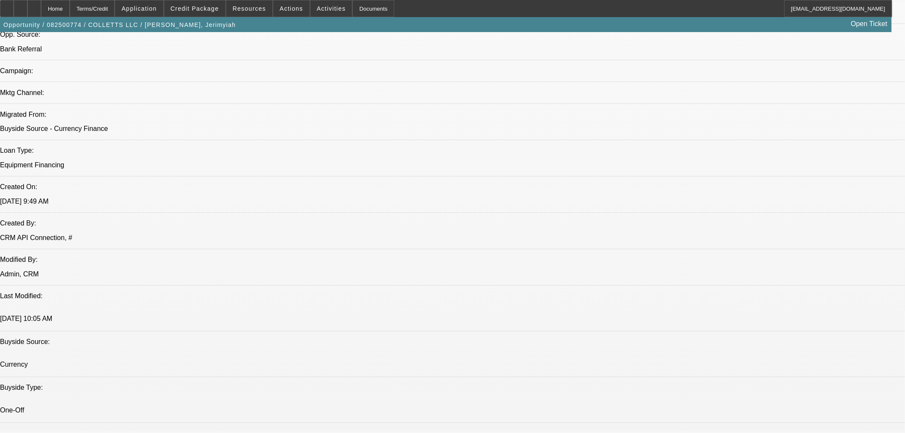
radio input "true"
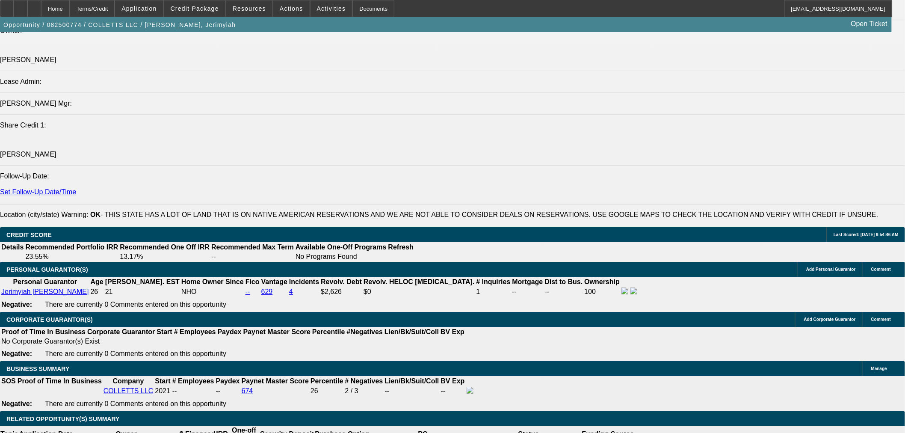
scroll to position [1109, 0]
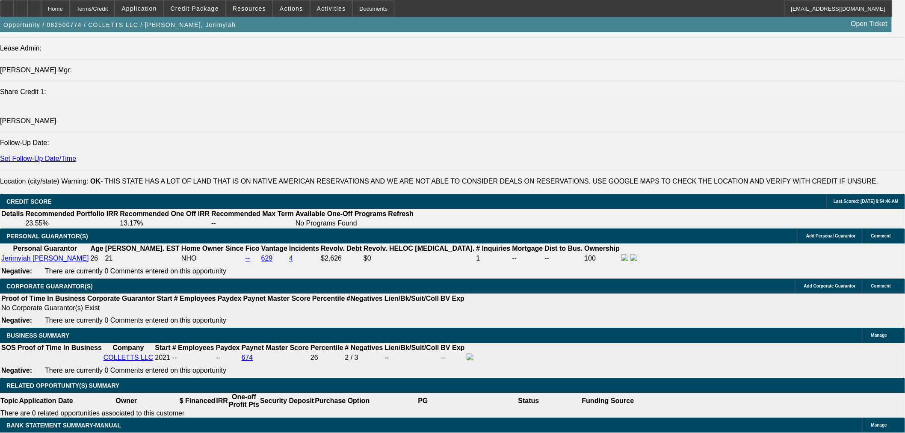
select select "0.05"
type input "$6,000.00"
type input "UNKNOWN"
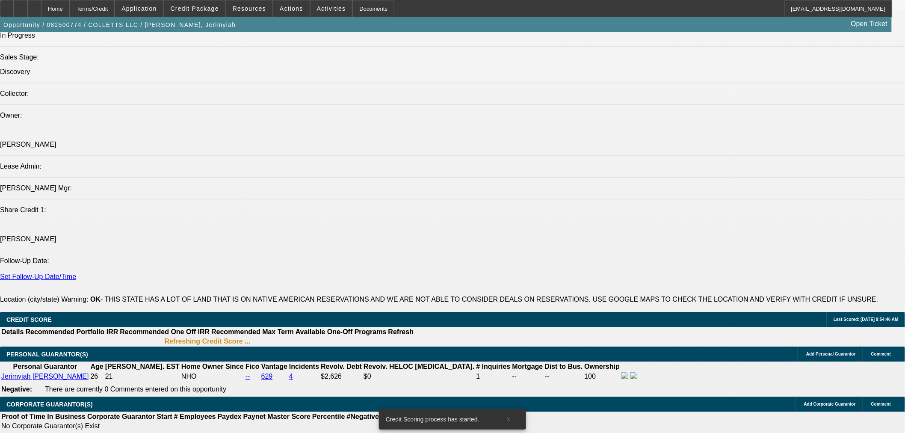
scroll to position [1047, 0]
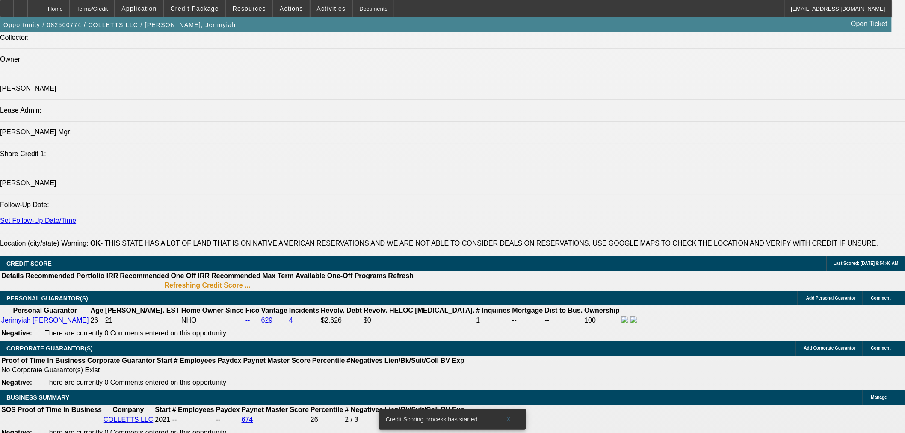
type input "48"
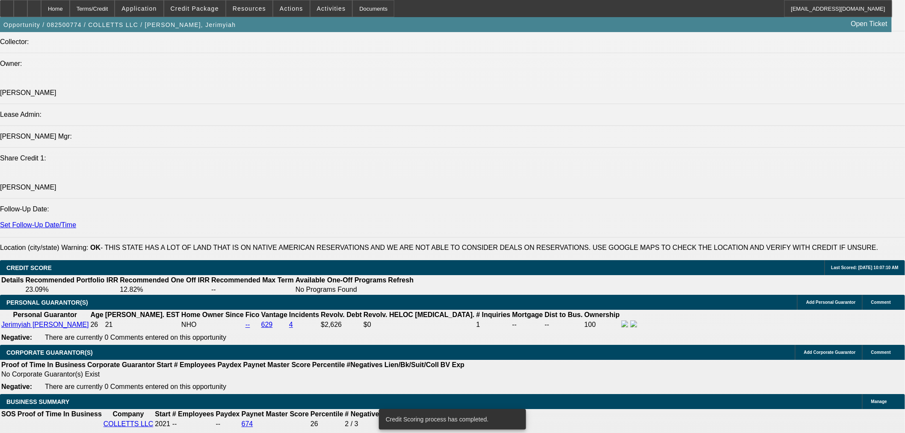
type input "23"
type input "$4,946.48"
type input "$2,473.24"
type input "$7,307.74"
type input "$3,653.87"
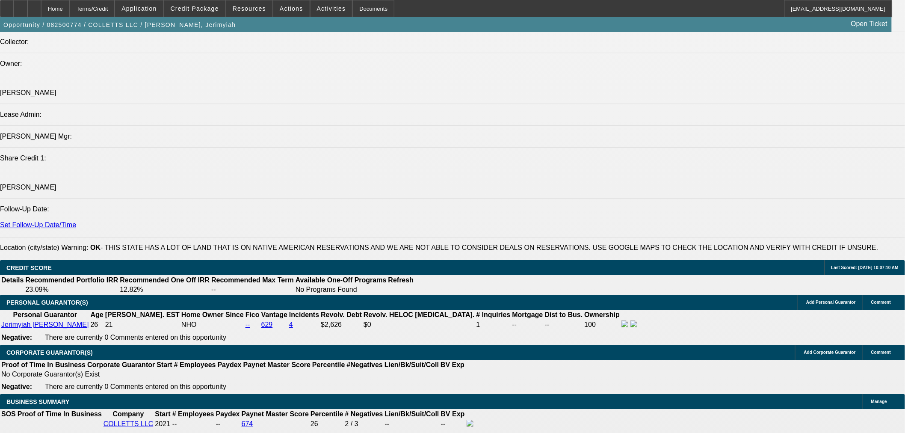
type input "23"
drag, startPoint x: 158, startPoint y: 325, endPoint x: 205, endPoint y: 325, distance: 47.1
type input "3650"
type input "$7,300.00"
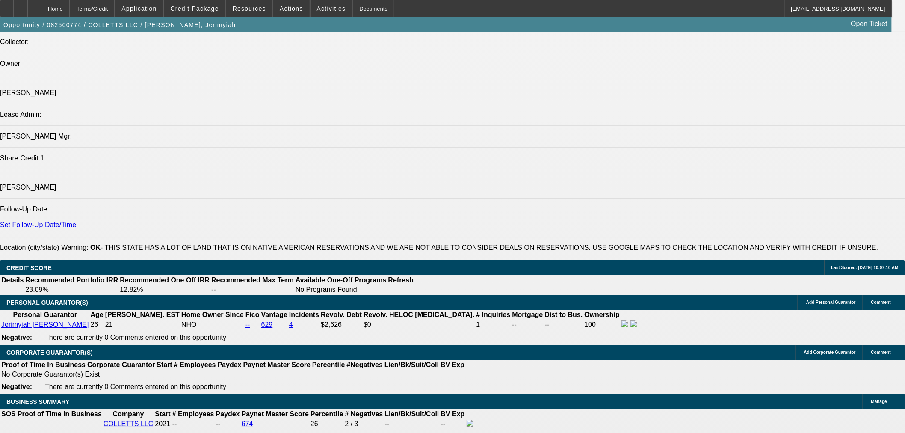
type input "22.9"
type input "$3,650.00"
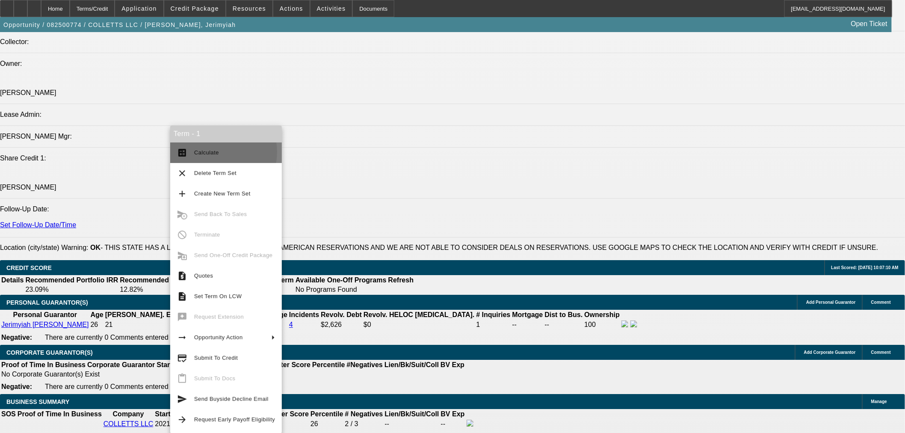
click at [213, 152] on span "Calculate" at bounding box center [206, 152] width 25 height 6
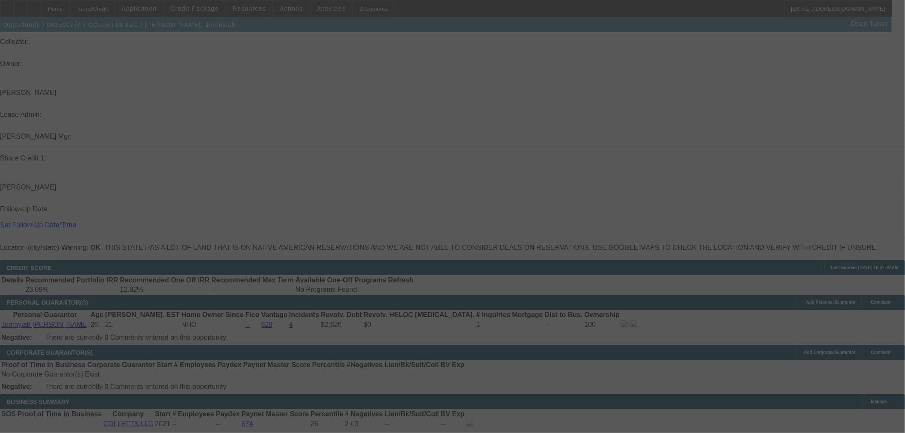
scroll to position [1122, 0]
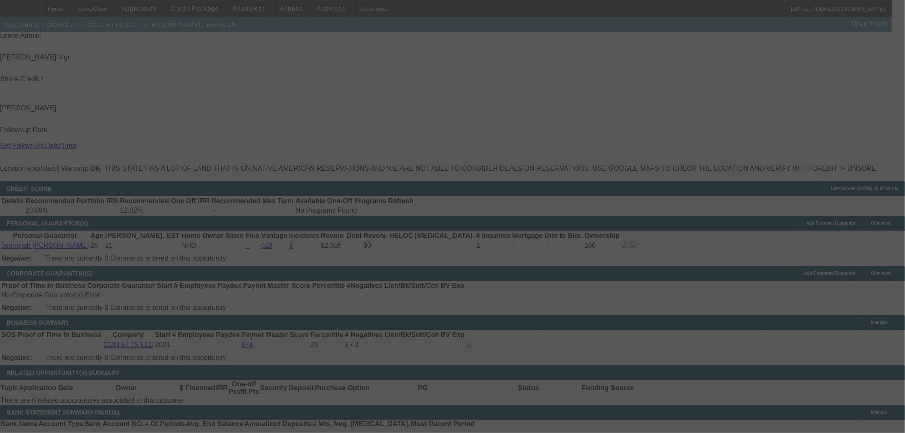
select select "2"
select select "0"
select select "6"
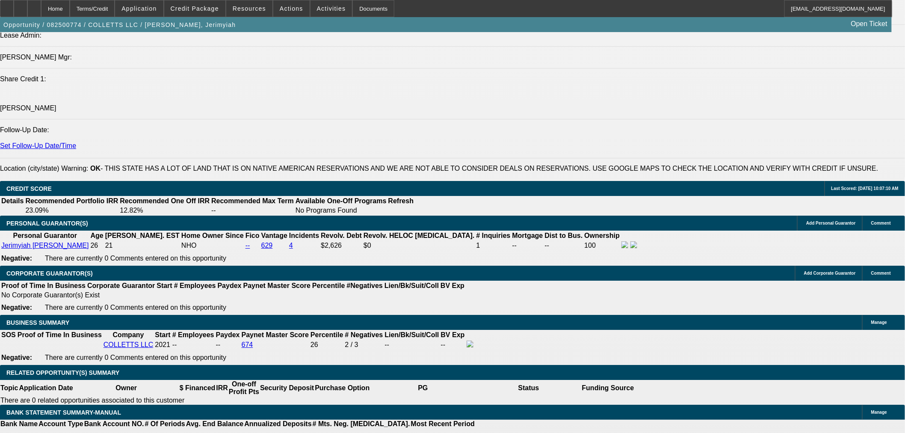
drag, startPoint x: 163, startPoint y: 83, endPoint x: 205, endPoint y: 86, distance: 41.2
copy p "Ditch Witch JT20"
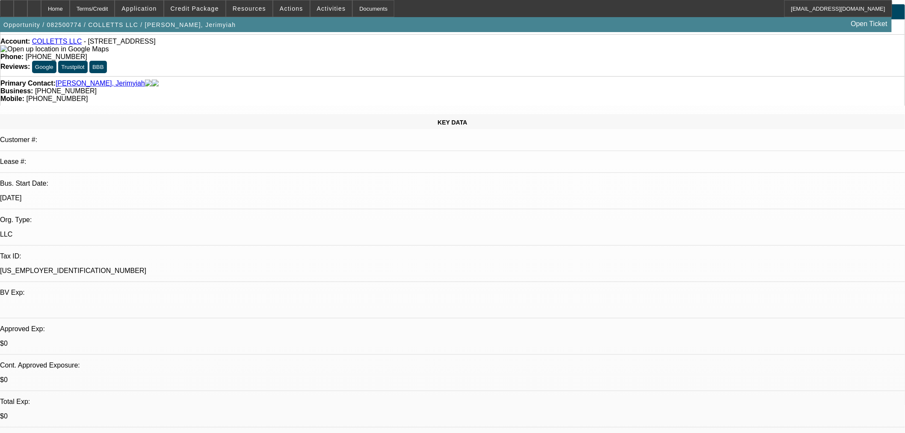
scroll to position [0, 0]
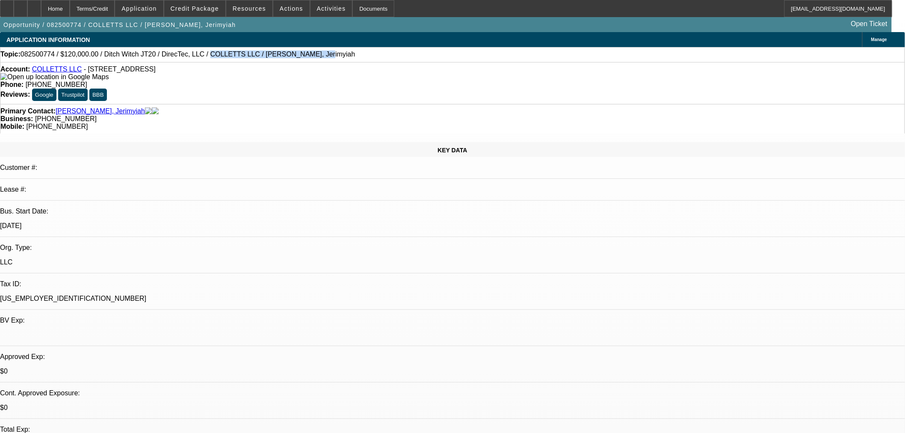
drag, startPoint x: 285, startPoint y: 57, endPoint x: 184, endPoint y: 54, distance: 101.4
click at [184, 54] on div "Topic: 082500774 / $120,000.00 / Ditch Witch JT20 / DirecTec, LLC / COLLETTS LL…" at bounding box center [452, 54] width 904 height 8
copy span "COLLETTS LLC / Collett, Jerimyiah"
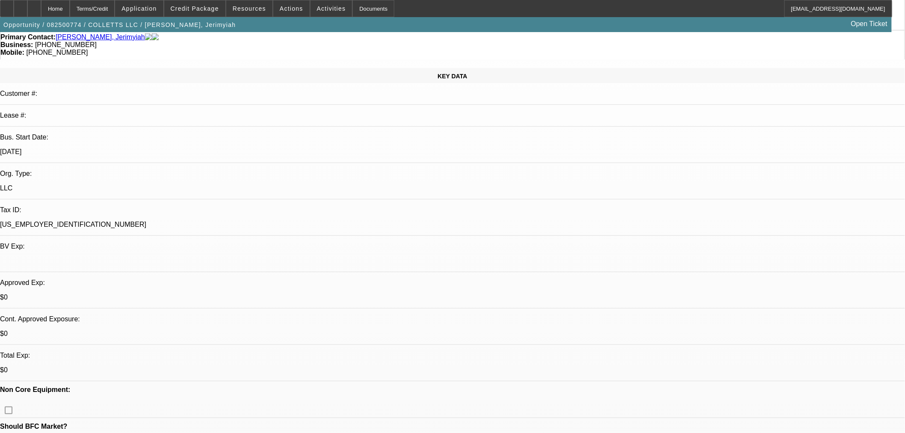
scroll to position [158, 0]
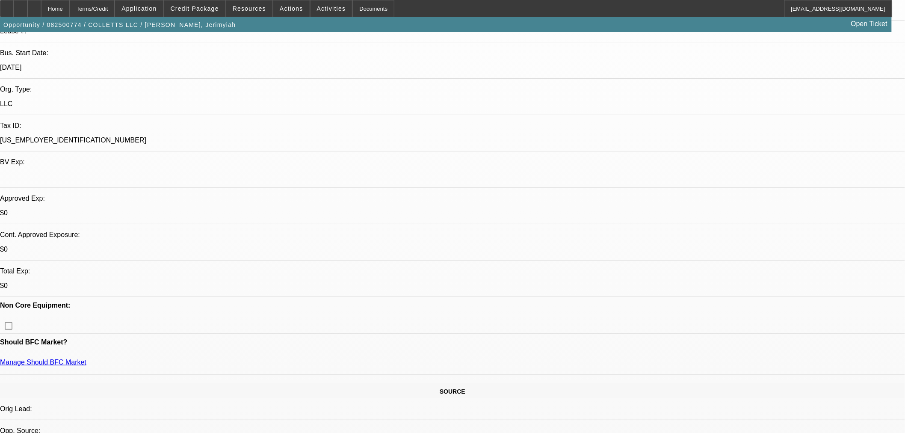
drag, startPoint x: 734, startPoint y: 351, endPoint x: 683, endPoint y: 298, distance: 73.2
copy td "(602) 427-6187"
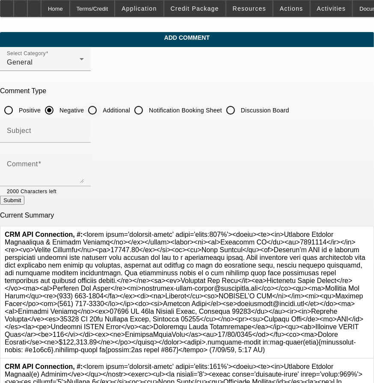
click at [130, 107] on label "Additional" at bounding box center [115, 110] width 29 height 9
click at [101, 107] on input "Additional" at bounding box center [92, 110] width 17 height 17
radio input "true"
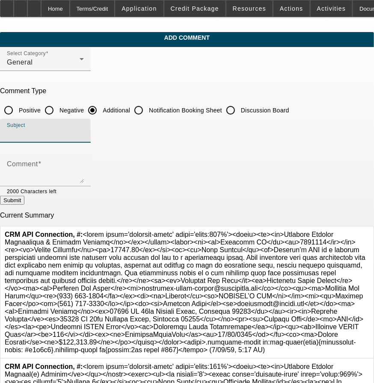
click at [84, 130] on input "Subject" at bounding box center [45, 134] width 77 height 10
type input "W"
type input "Rep's Write up"
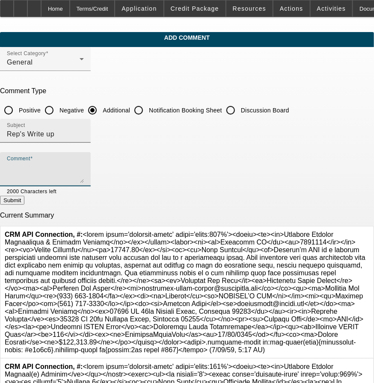
paste textarea "Collett’s LLC is a general contracting business with projects that require the …"
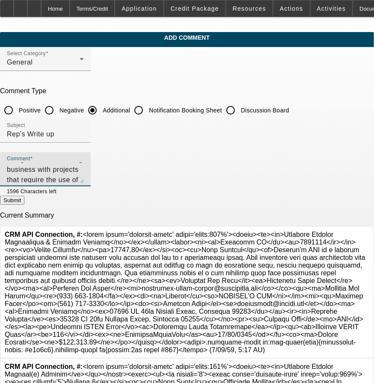
type textarea "Collett’s LLC is a general contracting business with projects that require the …"
click at [24, 201] on button "Submit" at bounding box center [12, 200] width 24 height 9
radio input "true"
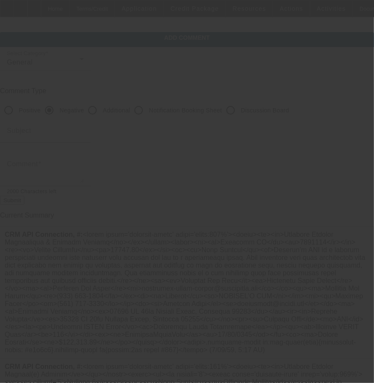
scroll to position [0, 0]
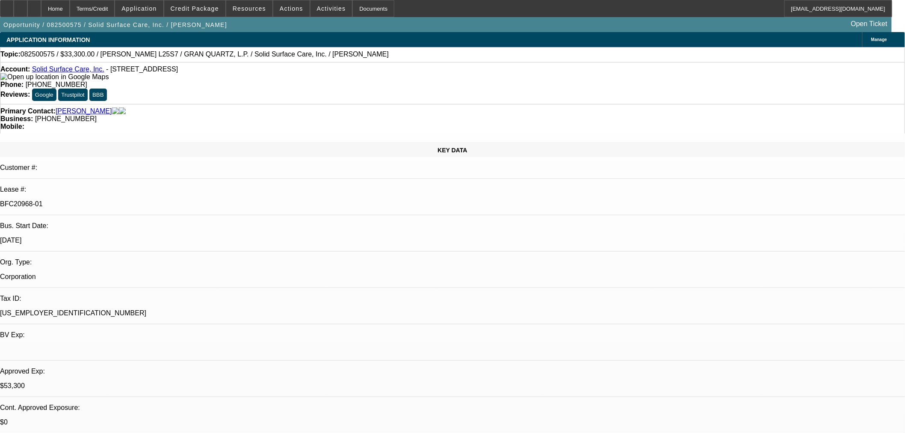
select select "0"
select select "2"
select select "0"
select select "6"
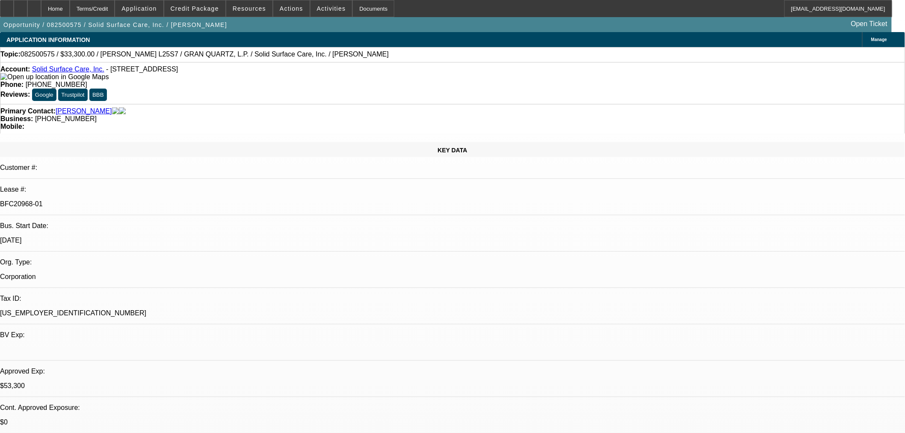
select select "0"
select select "2"
select select "0"
select select "6"
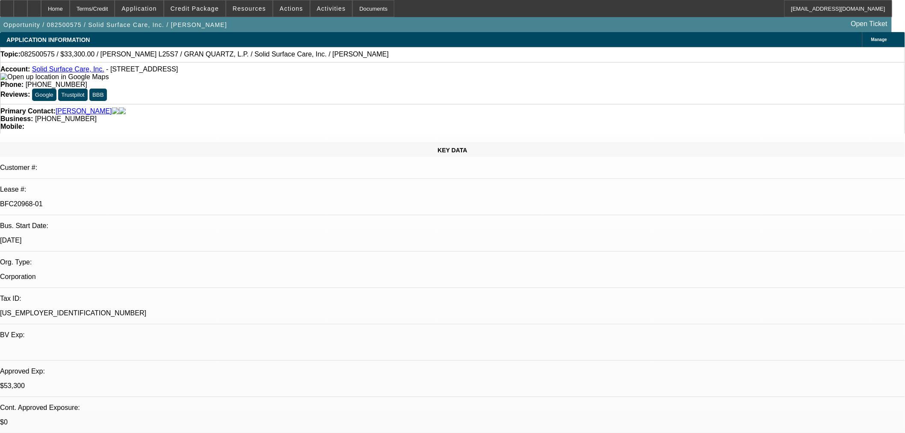
select select "0"
select select "2"
select select "0"
select select "6"
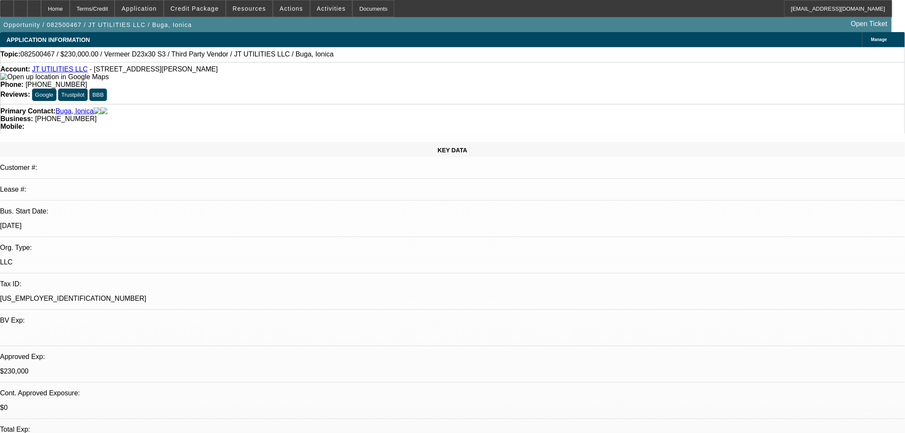
select select "0"
select select "2"
select select "0"
select select "6"
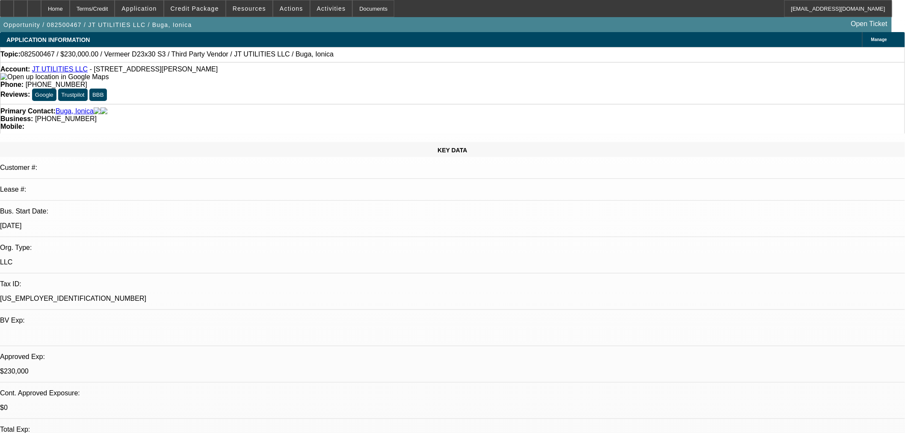
select select "0"
select select "2"
select select "0"
select select "6"
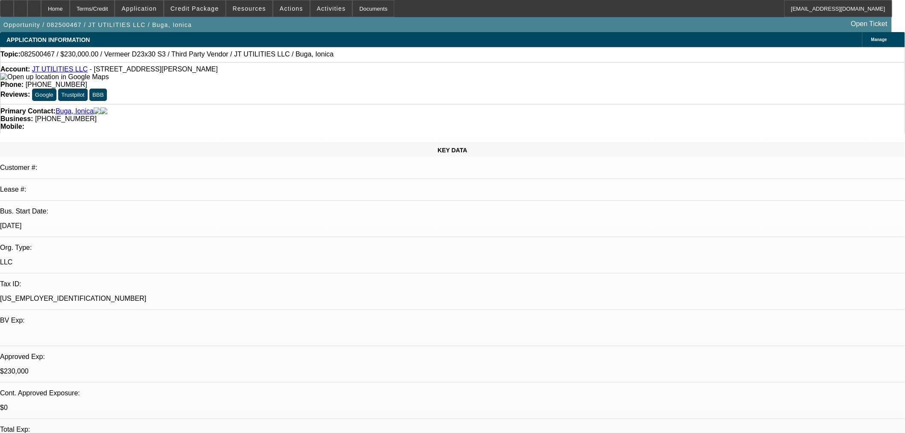
select select "0"
select select "2"
select select "0"
select select "6"
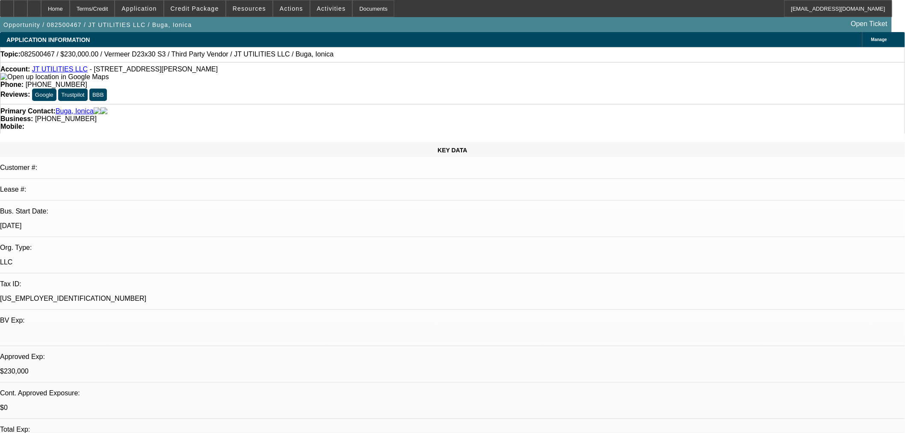
select select "0"
select select "2"
select select "0"
select select "6"
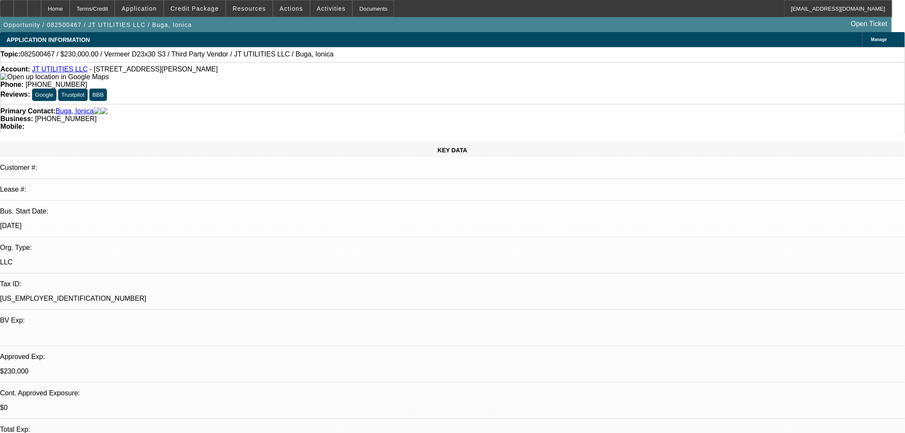
scroll to position [480, 0]
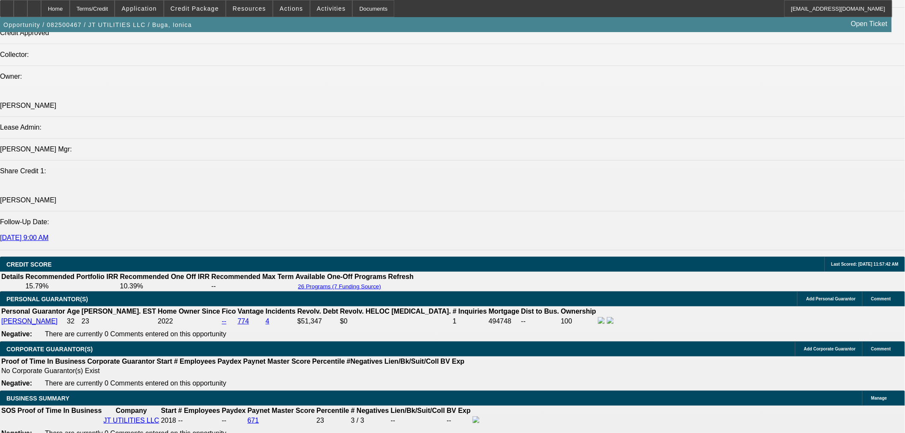
scroll to position [1109, 0]
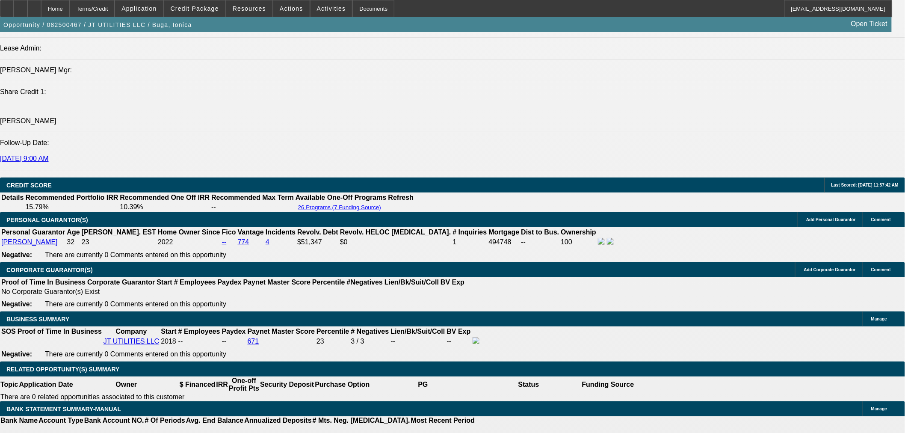
drag, startPoint x: 735, startPoint y: 320, endPoint x: 681, endPoint y: 319, distance: 53.9
copy td "(480) 586-2518"
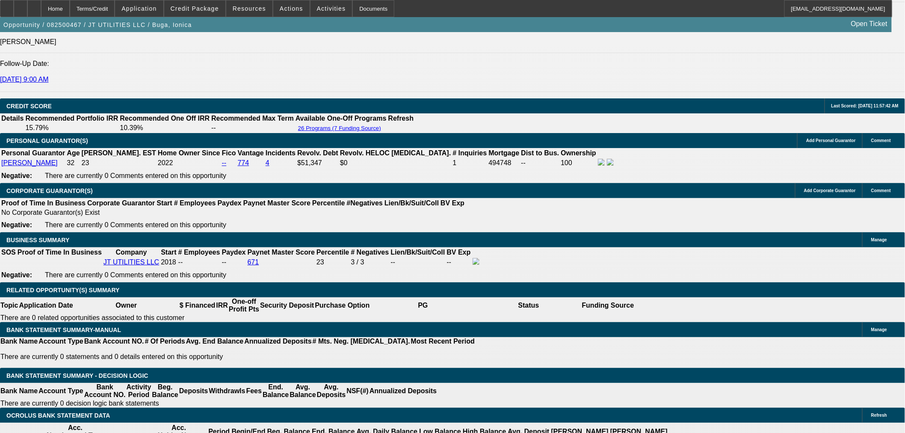
drag, startPoint x: 728, startPoint y: 143, endPoint x: 720, endPoint y: 165, distance: 22.9
radio input "true"
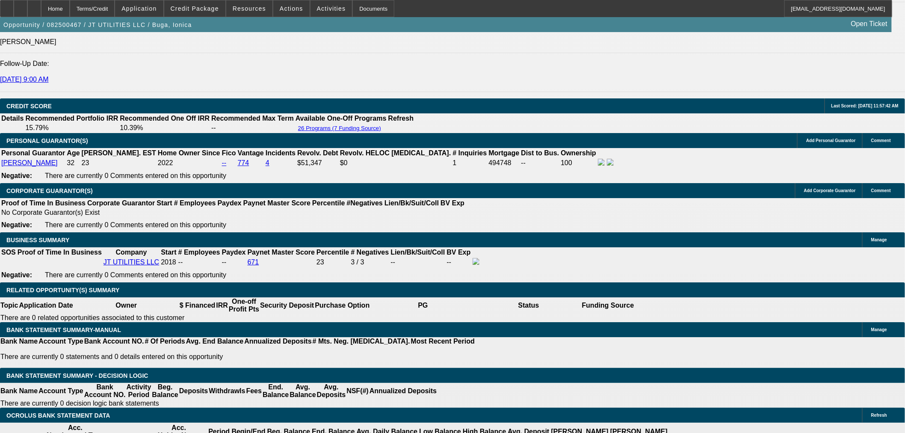
type textarea "Talked to Michael. Sounds like the customer is happy with the terms. He will be…"
radio input "true"
click at [204, 9] on span "Credit Package" at bounding box center [195, 8] width 48 height 7
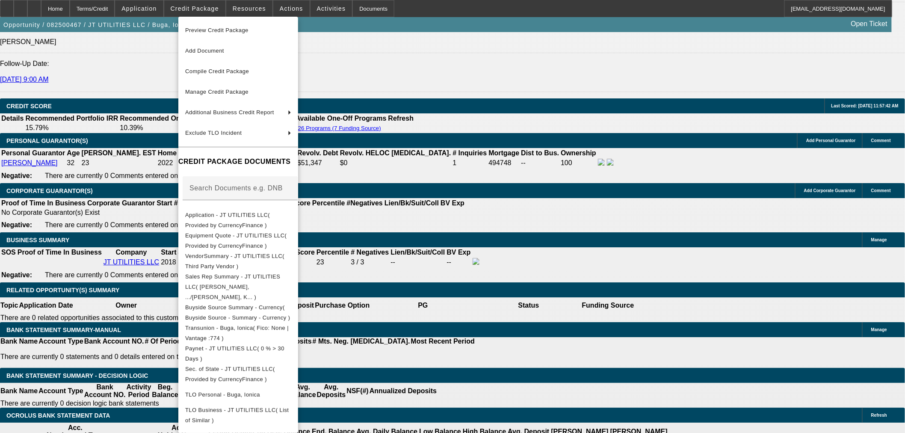
click at [620, 260] on div at bounding box center [452, 216] width 905 height 433
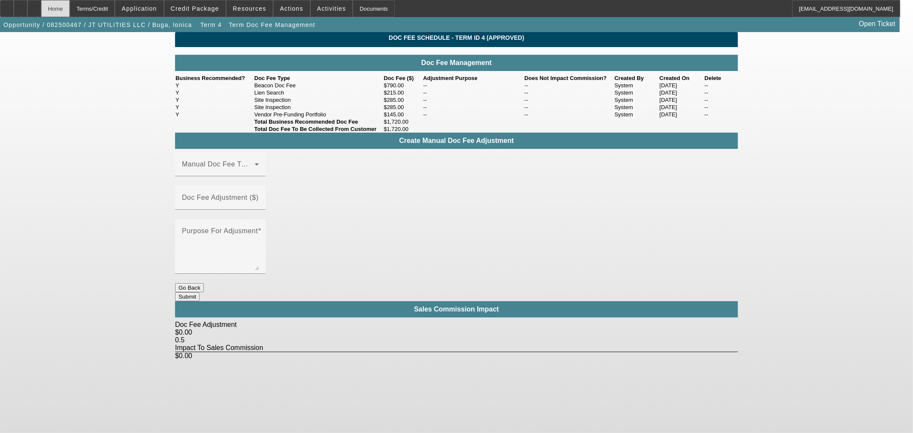
click at [70, 7] on div "Home" at bounding box center [55, 8] width 29 height 17
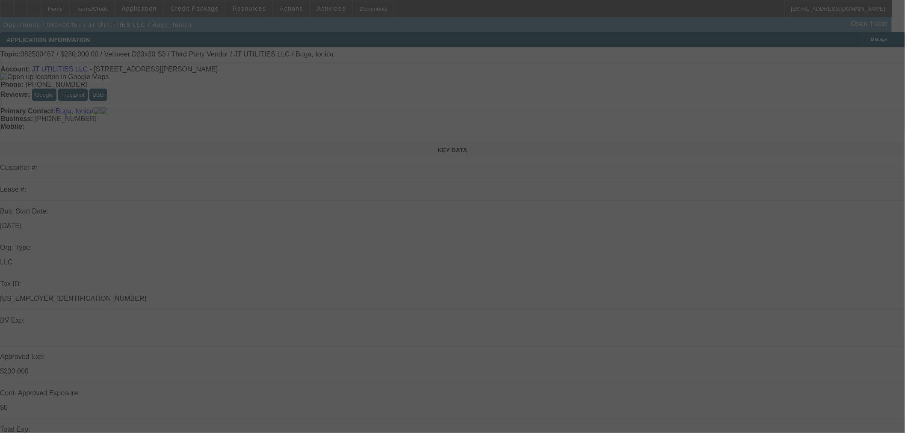
click at [275, 69] on div at bounding box center [452, 216] width 905 height 433
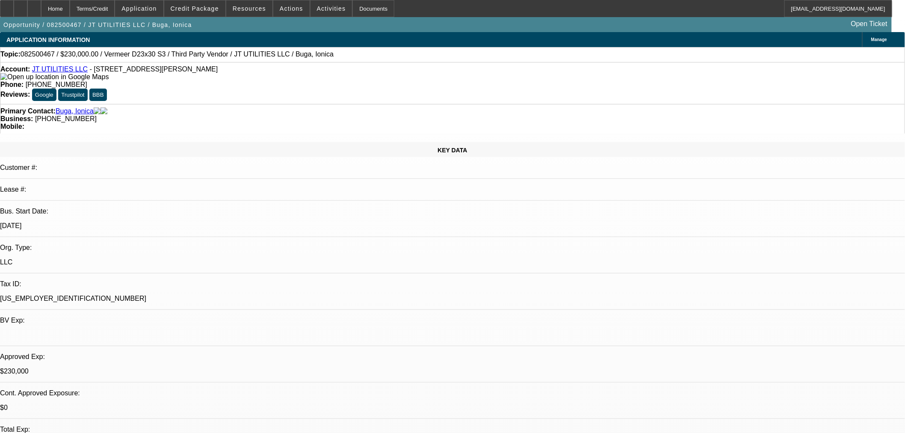
select select "0"
select select "2"
select select "0"
select select "6"
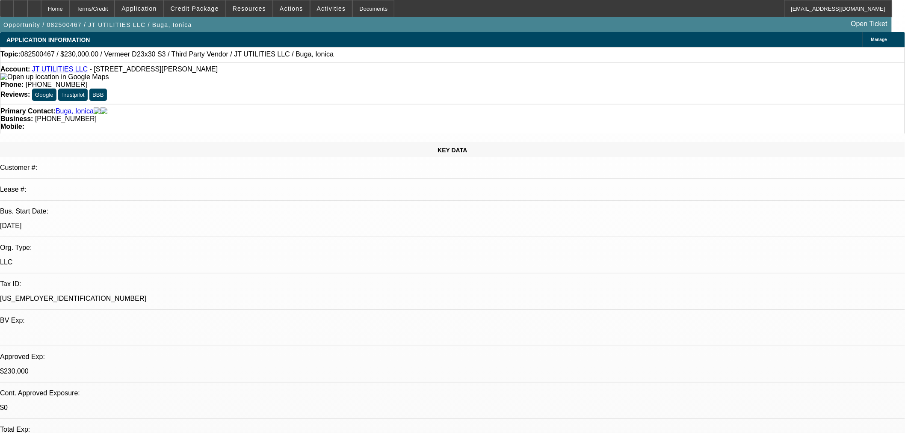
select select "0"
select select "2"
select select "0"
select select "6"
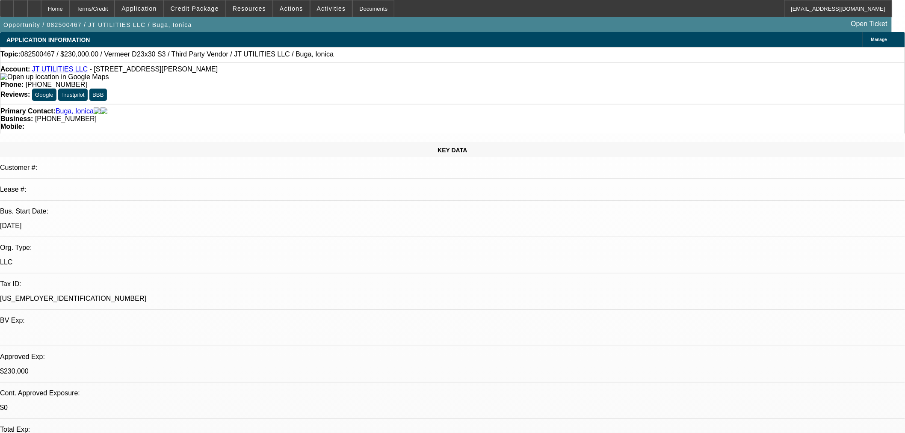
select select "0"
select select "2"
select select "0"
select select "6"
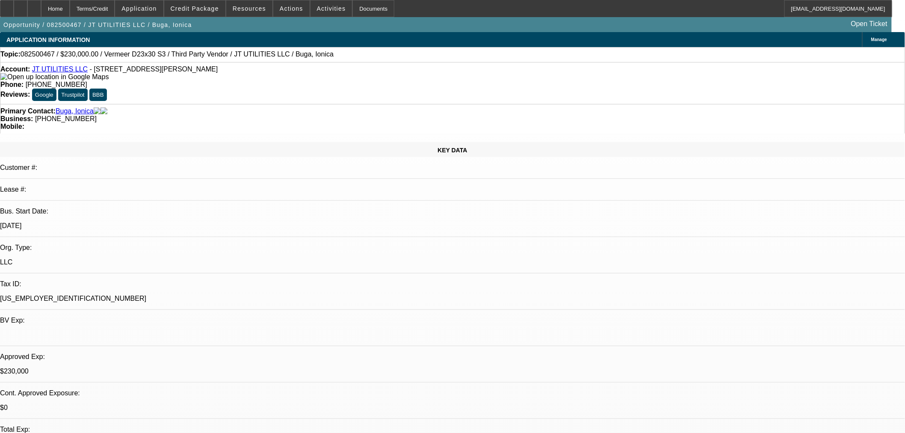
select select "0"
select select "2"
select select "0"
select select "6"
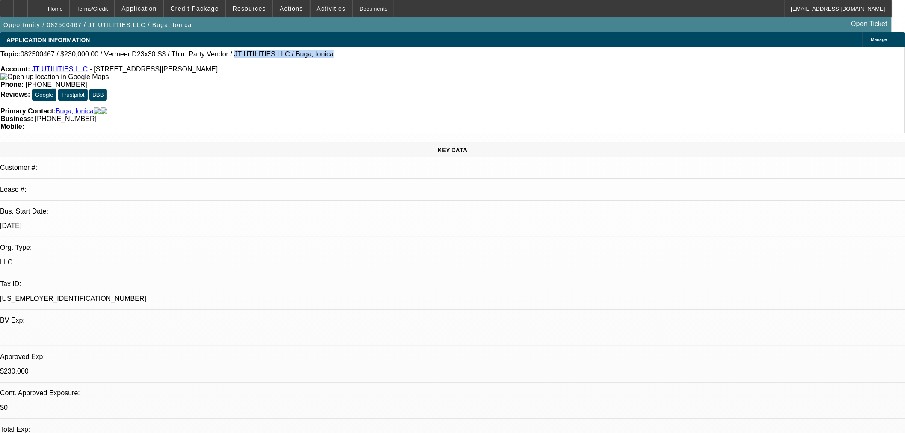
drag, startPoint x: 284, startPoint y: 56, endPoint x: 204, endPoint y: 62, distance: 80.6
click at [204, 62] on div "Topic: 082500467 / $230,000.00 / Vermeer D23x30 S3 / Third Party Vendor / JT UT…" at bounding box center [452, 54] width 905 height 15
copy span "JT UTILITIES LLC / Buga, Ionica"
click at [216, 6] on span "Credit Package" at bounding box center [195, 8] width 48 height 7
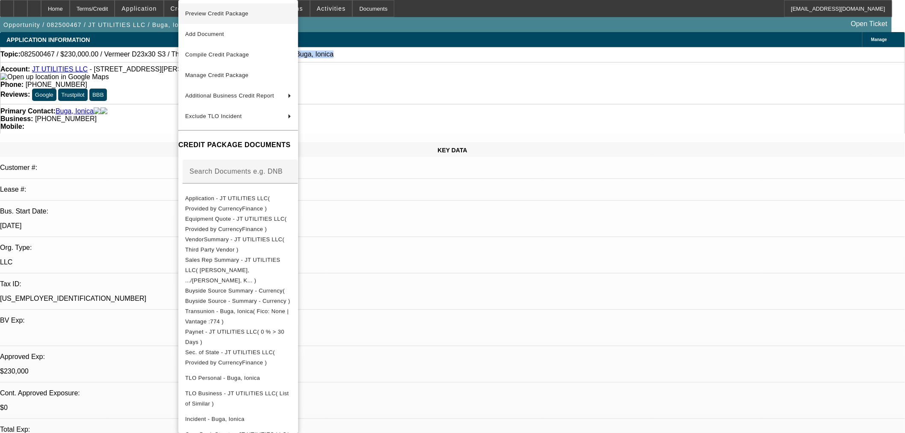
click at [244, 15] on span "Preview Credit Package" at bounding box center [216, 13] width 63 height 6
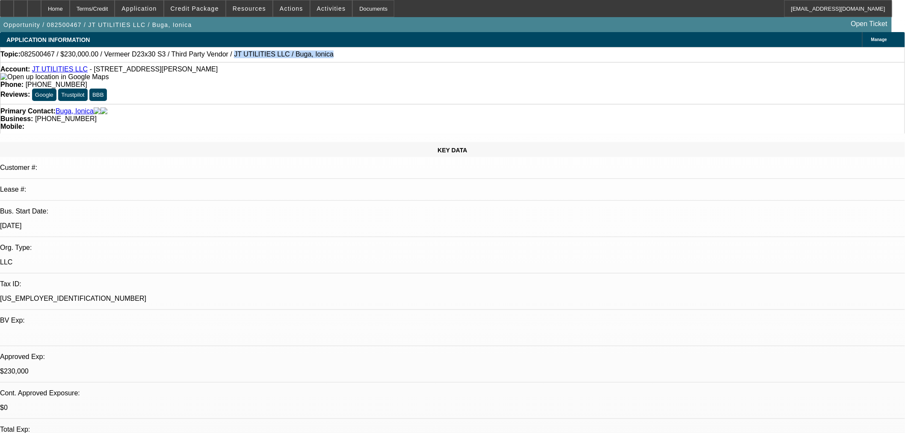
drag, startPoint x: 207, startPoint y: 59, endPoint x: 196, endPoint y: 53, distance: 13.0
click at [207, 58] on div "Topic: 082500467 / $230,000.00 / Vermeer D23x30 S3 / Third Party Vendor / JT UT…" at bounding box center [452, 54] width 904 height 8
drag, startPoint x: 204, startPoint y: 55, endPoint x: 248, endPoint y: 55, distance: 44.5
click at [248, 55] on span "082500467 / $230,000.00 / Vermeer D23x30 S3 / Third Party Vendor / JT UTILITIES…" at bounding box center [177, 54] width 313 height 8
drag, startPoint x: 267, startPoint y: 59, endPoint x: 287, endPoint y: 57, distance: 20.2
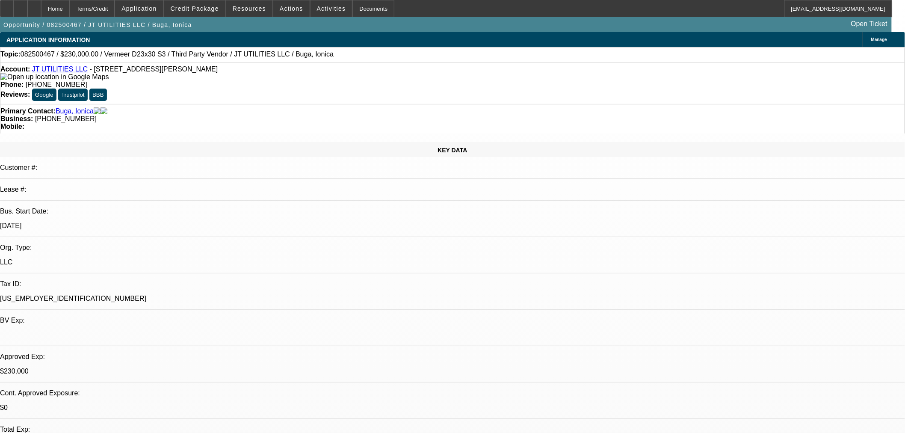
click at [267, 58] on div "Topic: 082500467 / $230,000.00 / Vermeer D23x30 S3 / Third Party Vendor / JT UT…" at bounding box center [452, 54] width 904 height 8
drag, startPoint x: 291, startPoint y: 55, endPoint x: 254, endPoint y: 57, distance: 37.3
click at [254, 57] on div "Topic: 082500467 / $230,000.00 / Vermeer D23x30 S3 / Third Party Vendor / JT UT…" at bounding box center [452, 54] width 904 height 8
copy span "Buga, Ionica"
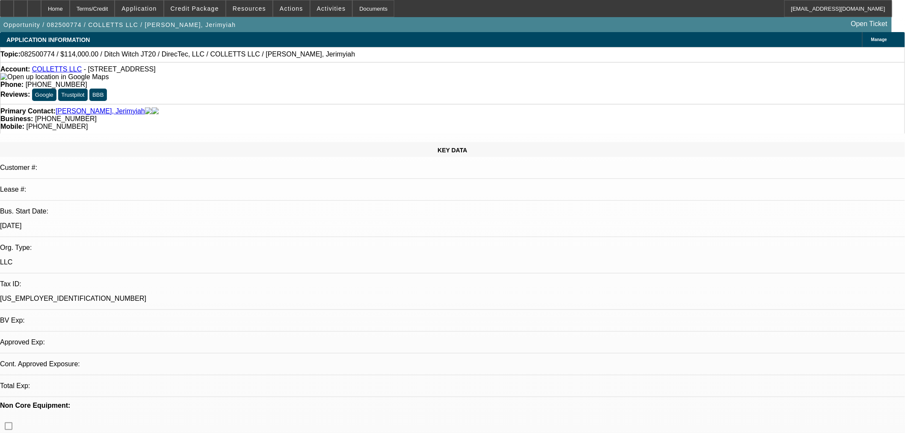
select select "2"
select select "0"
select select "6"
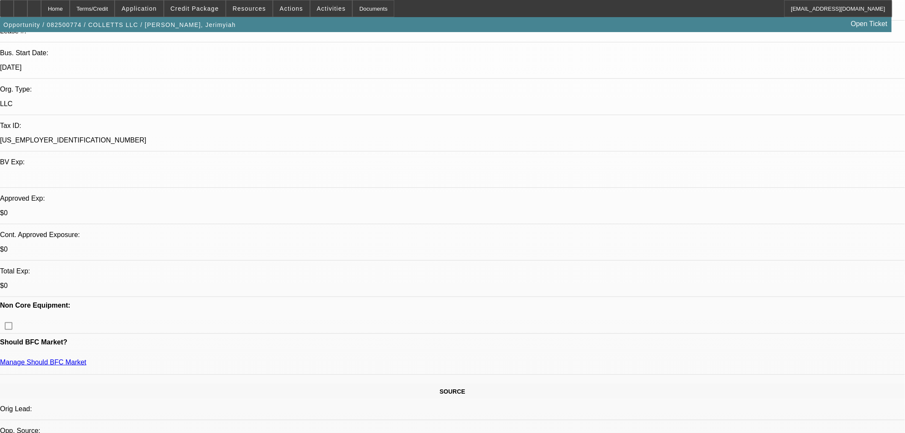
scroll to position [237, 0]
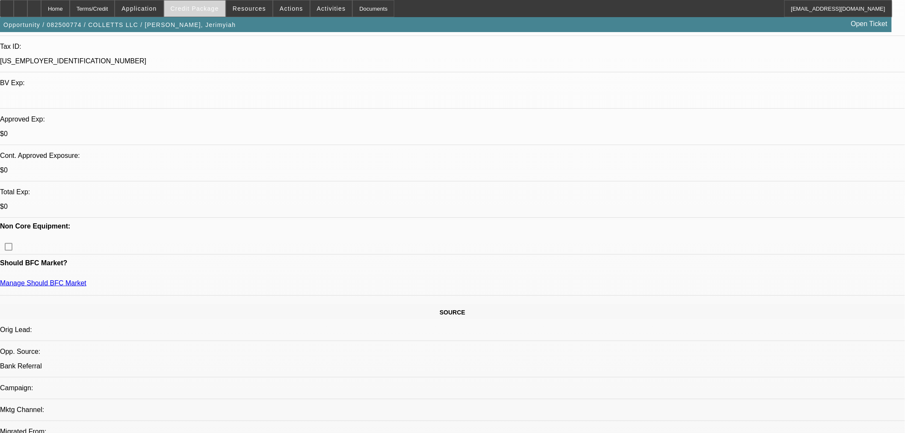
click at [202, 10] on span "Credit Package" at bounding box center [195, 8] width 48 height 7
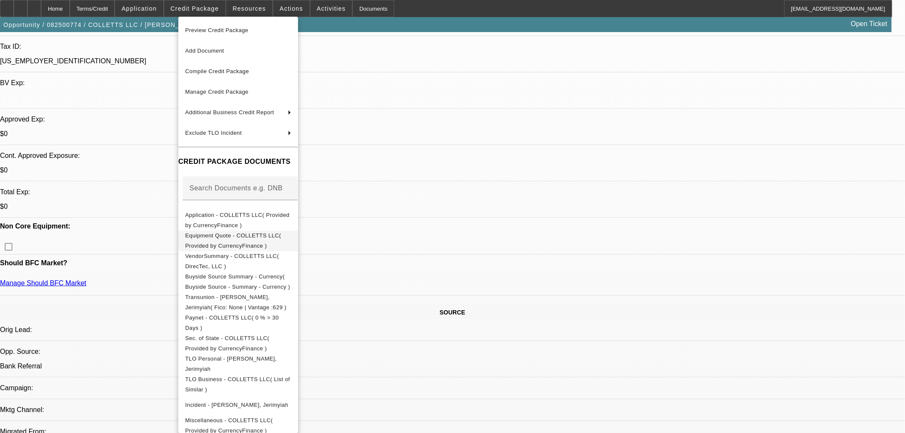
click at [267, 243] on button "Equipment Quote - COLLETTS LLC( Provided by CurrencyFinance )" at bounding box center [238, 240] width 120 height 21
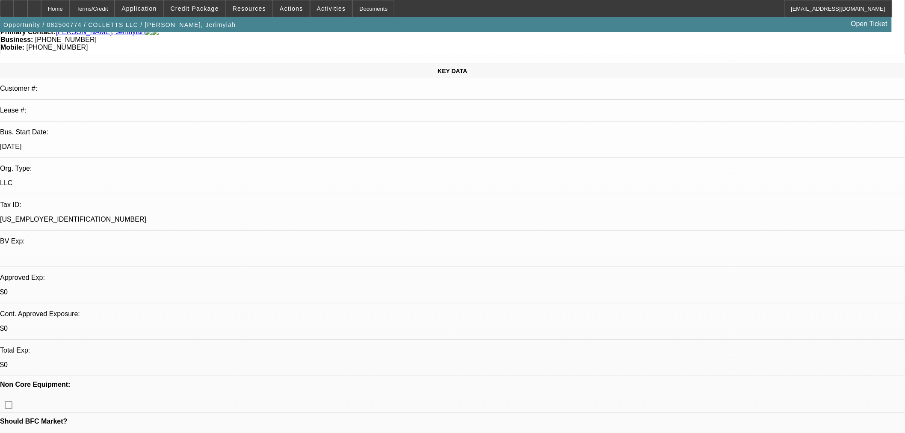
scroll to position [0, 0]
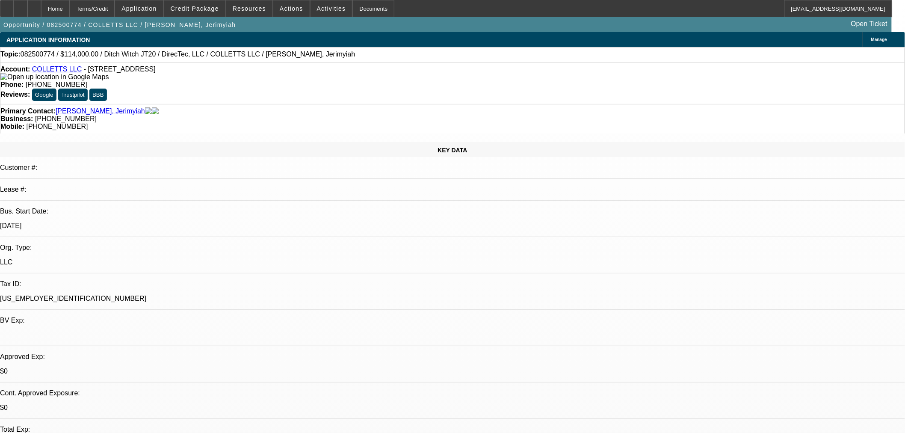
radio input "true"
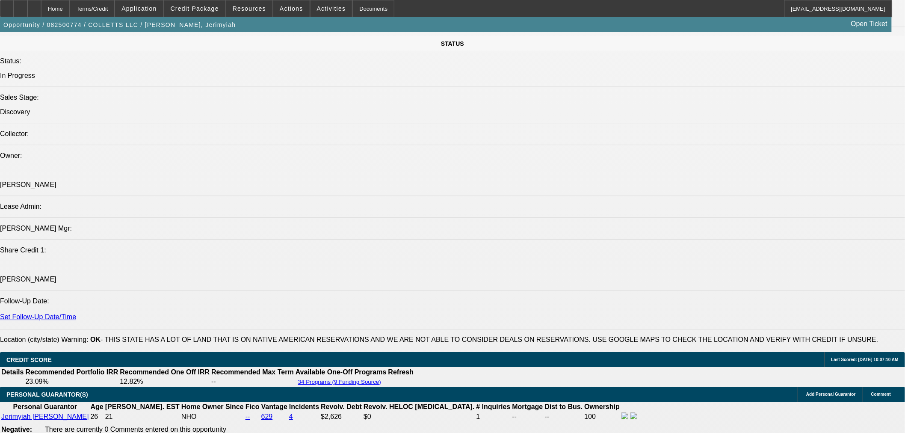
scroll to position [9, 0]
drag, startPoint x: 801, startPoint y: 163, endPoint x: 813, endPoint y: 180, distance: 21.4
type textarea "TT Christian. Customer wants to see the asset, but was considering getting it s…"
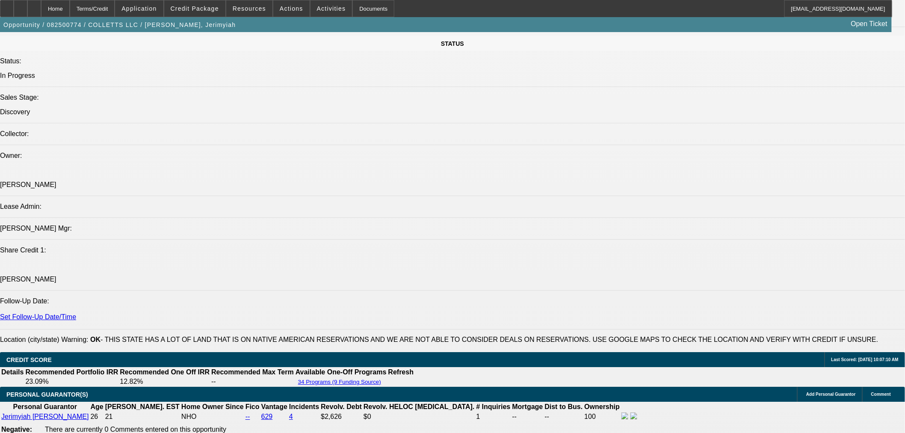
radio input "true"
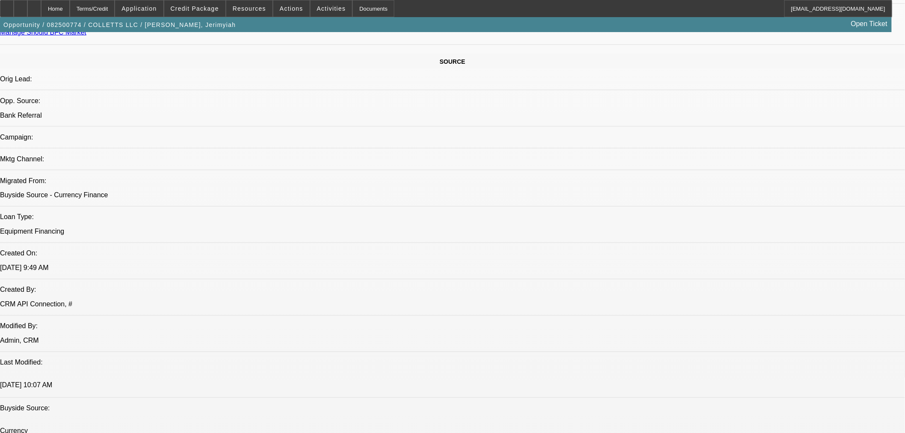
scroll to position [317, 0]
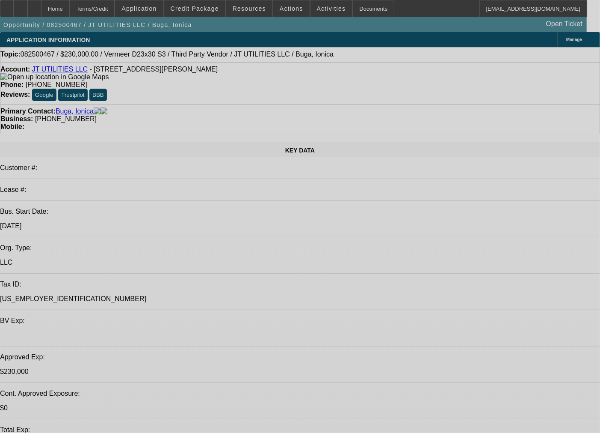
select select "0"
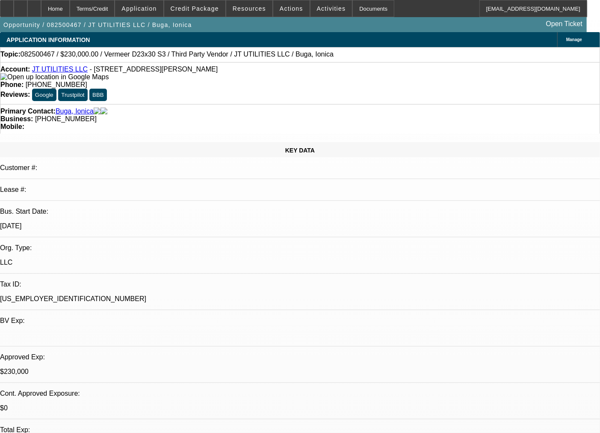
select select "2"
select select "0"
select select "6"
select select "0"
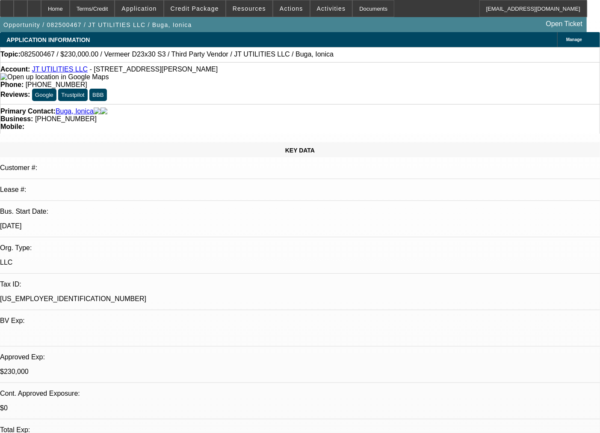
select select "2"
select select "0"
select select "6"
select select "0"
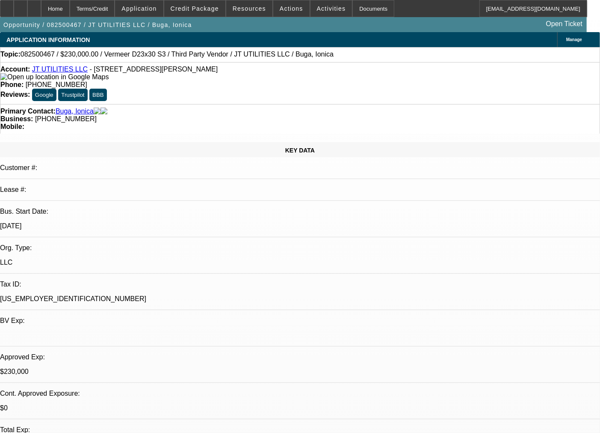
select select "2"
select select "0"
select select "6"
select select "0"
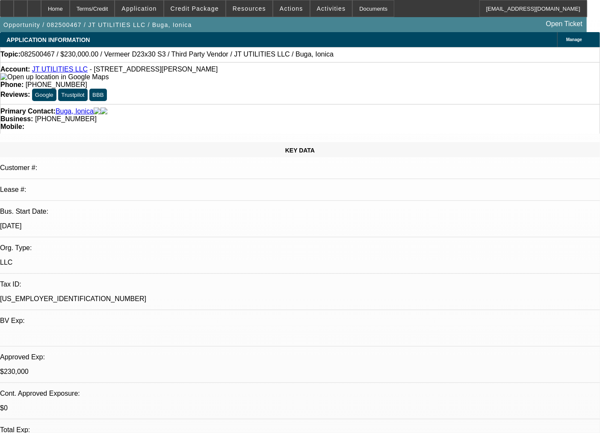
select select "2"
select select "0"
select select "6"
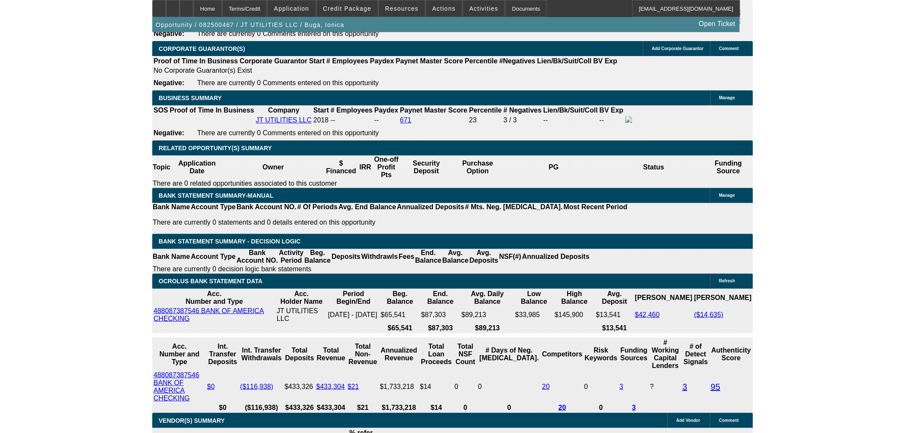
scroll to position [1177, 0]
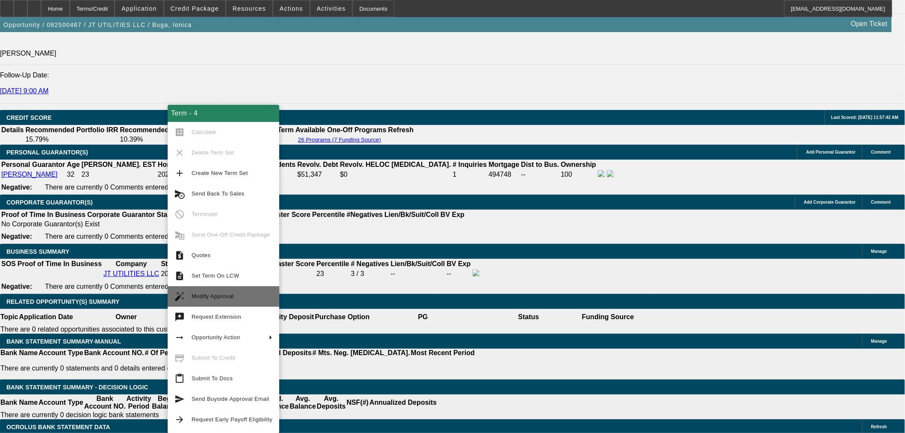
click at [223, 296] on span "Modify Approval" at bounding box center [213, 296] width 42 height 6
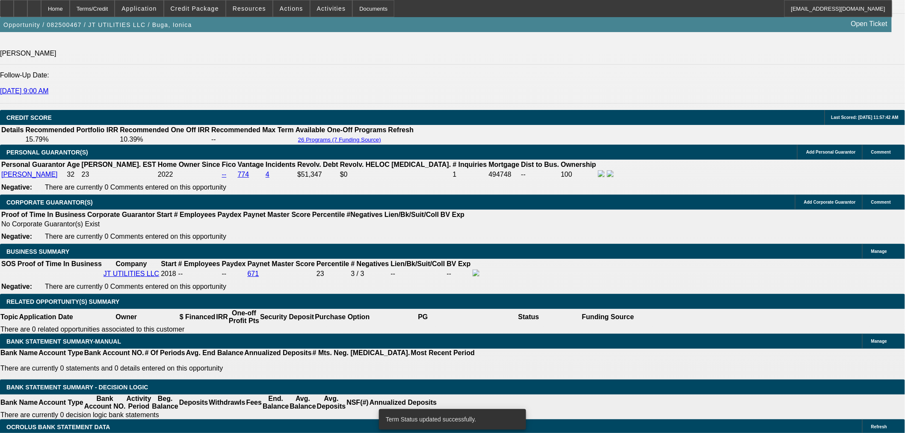
select select "0"
select select "2"
select select "0"
select select "6"
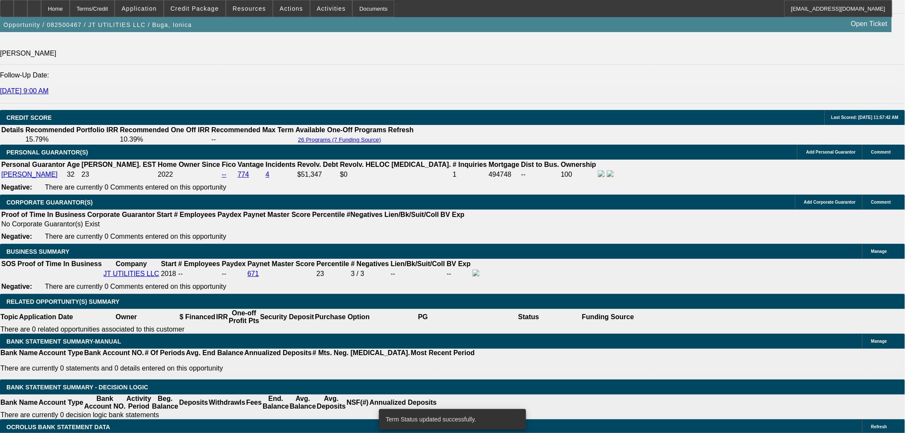
select select "0"
select select "2"
select select "0"
select select "6"
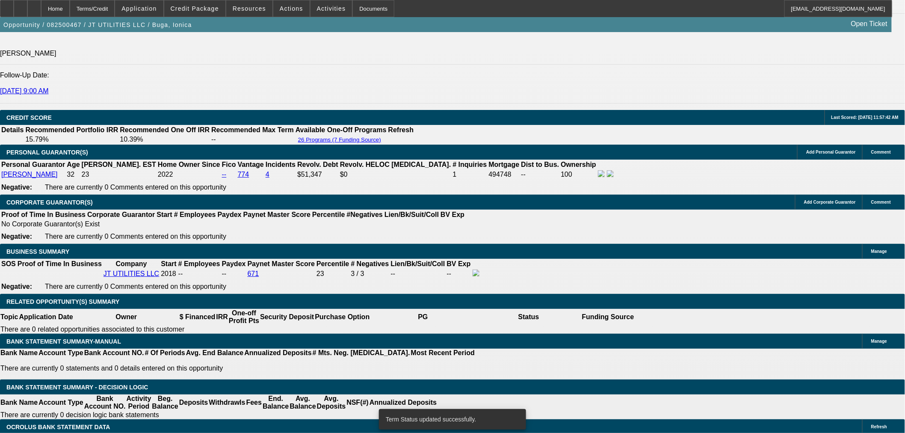
select select "0"
select select "2"
select select "0"
select select "6"
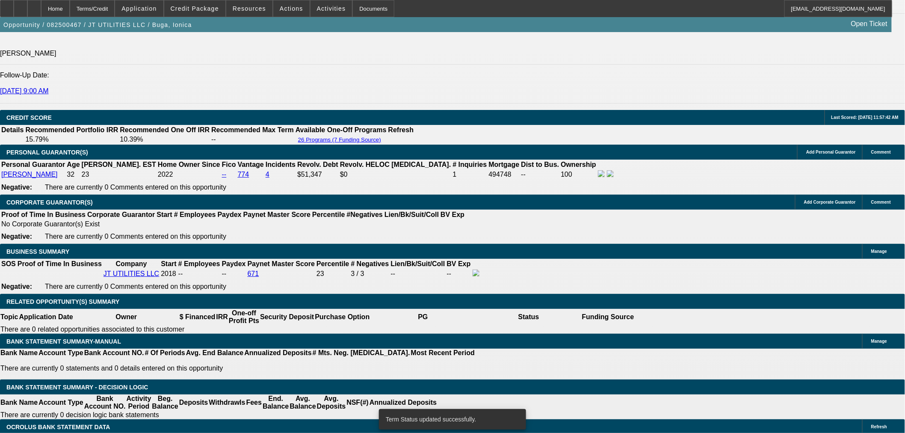
select select "0"
select select "2"
select select "0"
select select "6"
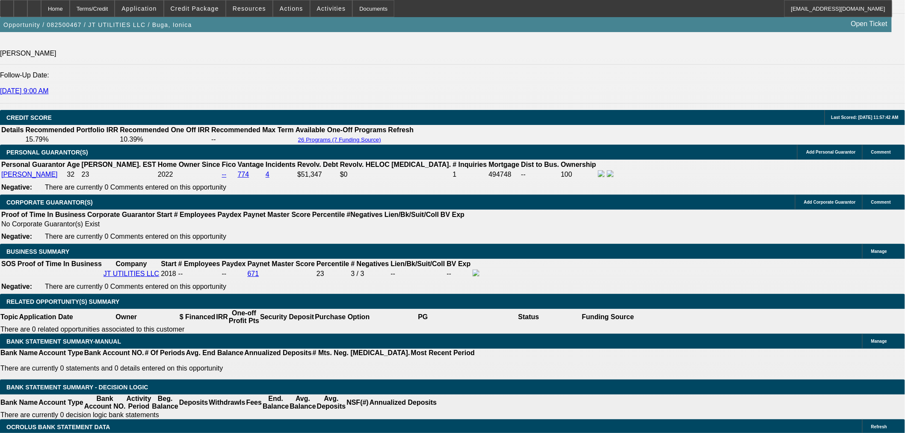
paste input "533."
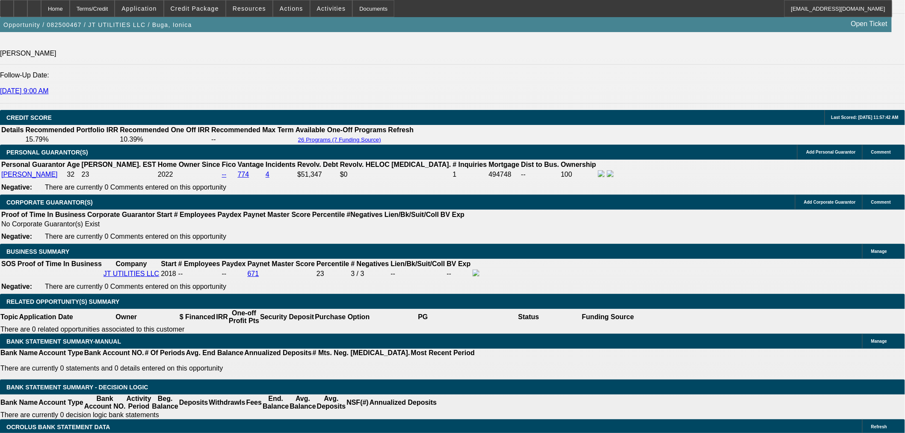
type input "5533.5"
type input "15.5"
type input "$11,067.00"
type input "UNKNOWN"
type input "$5,533.50"
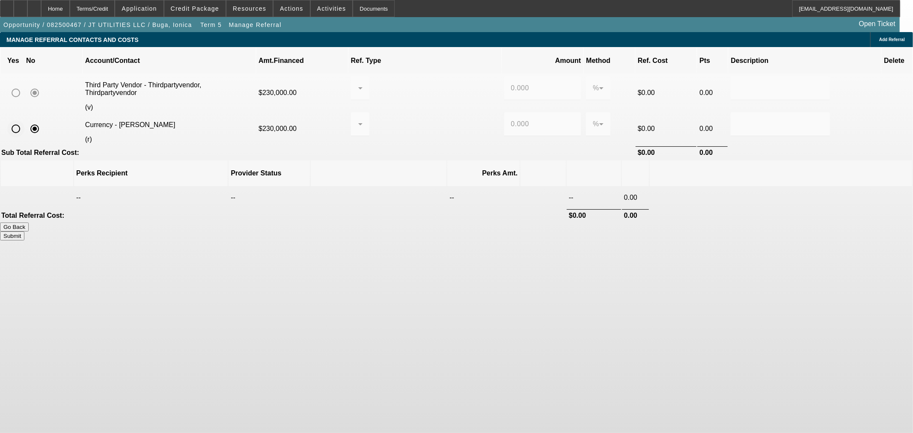
click at [24, 120] on input "radio" at bounding box center [15, 128] width 17 height 17
radio input "true"
click at [511, 119] on input "0.000" at bounding box center [542, 124] width 63 height 10
type input "2"
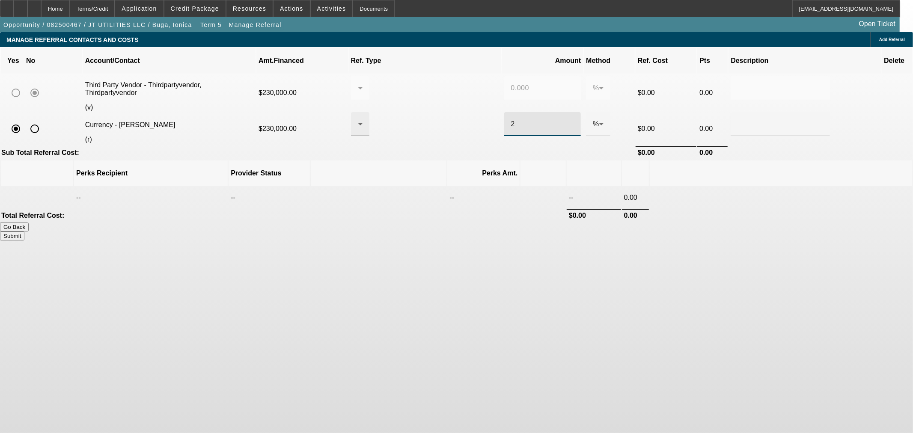
click at [365, 119] on icon at bounding box center [360, 124] width 10 height 10
drag, startPoint x: 456, startPoint y: 156, endPoint x: 514, endPoint y: 139, distance: 60.8
click at [455, 157] on span "Pay vendor COMPANY" at bounding box center [430, 154] width 74 height 10
click at [24, 231] on button "Submit" at bounding box center [12, 235] width 24 height 9
type input "0.000"
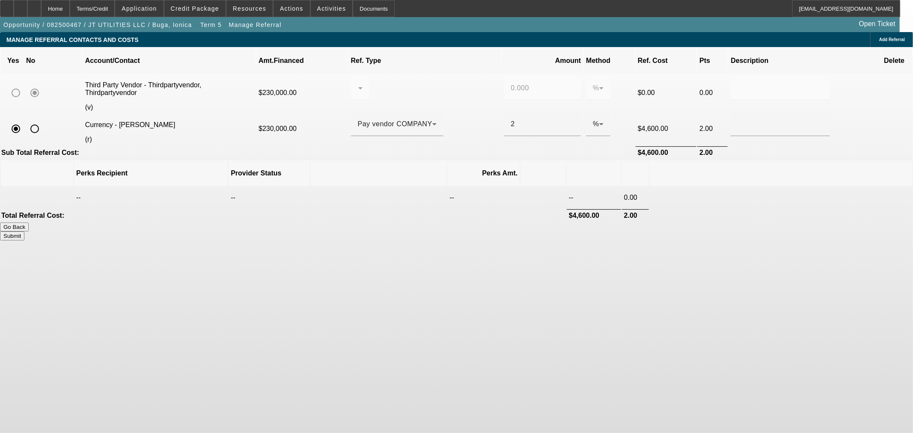
type input "2.000"
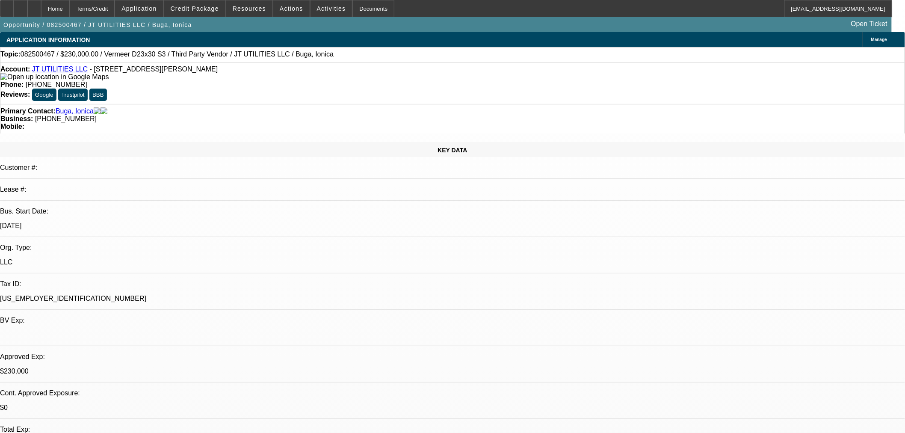
select select "0"
select select "2"
select select "0"
select select "6"
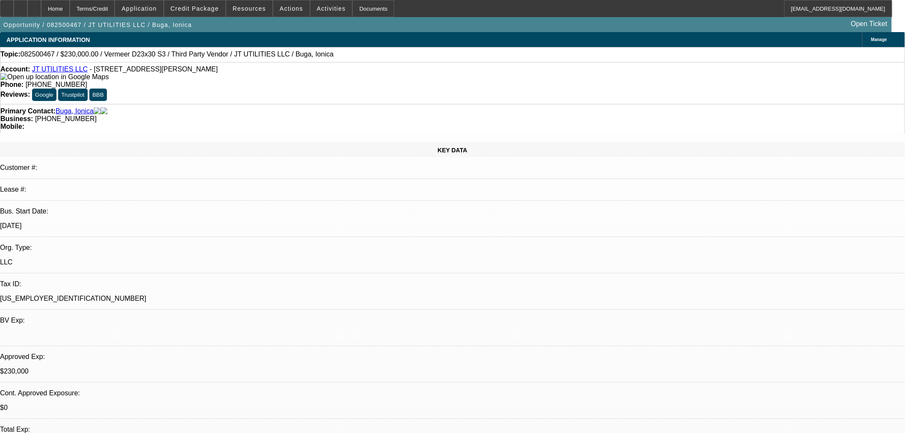
select select "0"
select select "2"
select select "0"
select select "6"
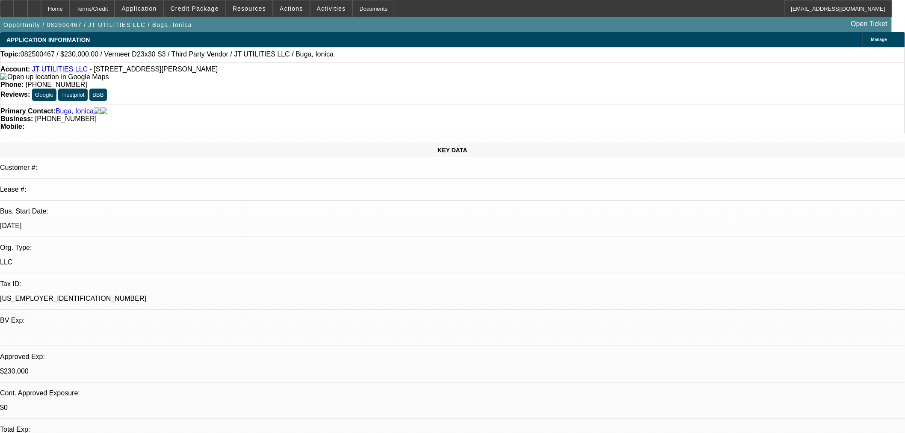
select select "0"
select select "2"
select select "0"
select select "6"
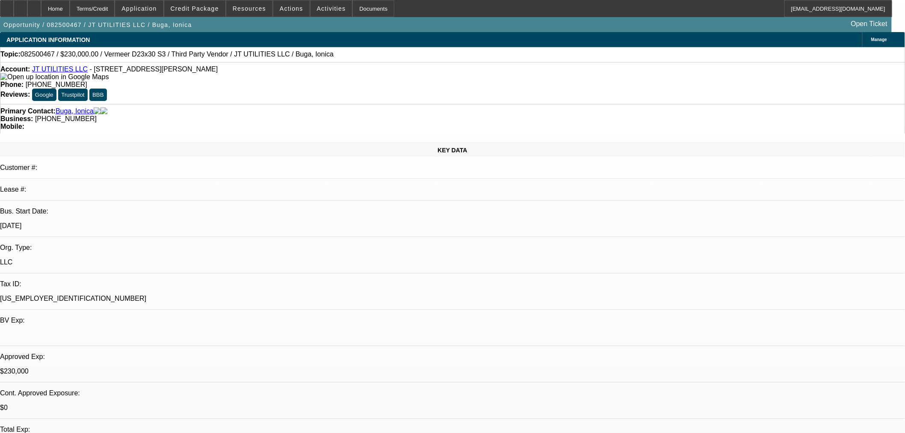
select select "0"
select select "2"
select select "0"
select select "6"
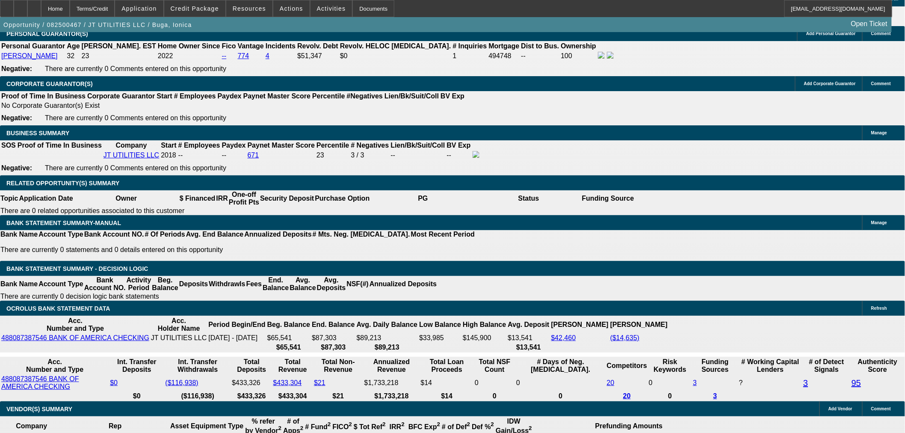
scroll to position [1268, 0]
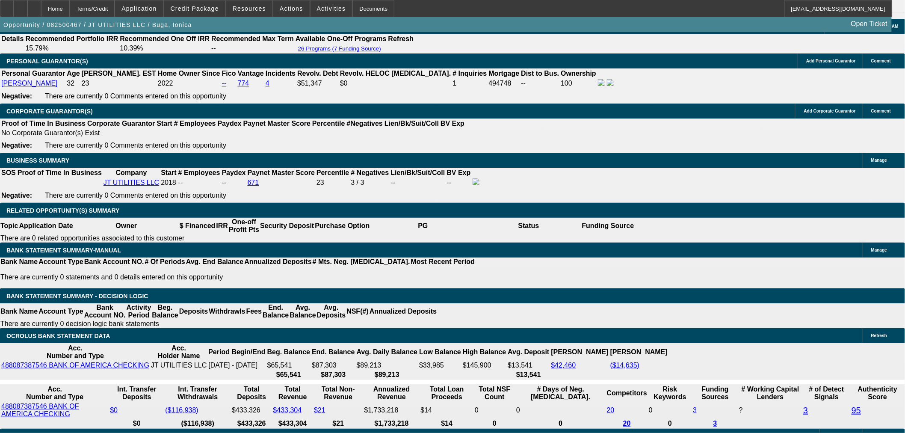
radio input "true"
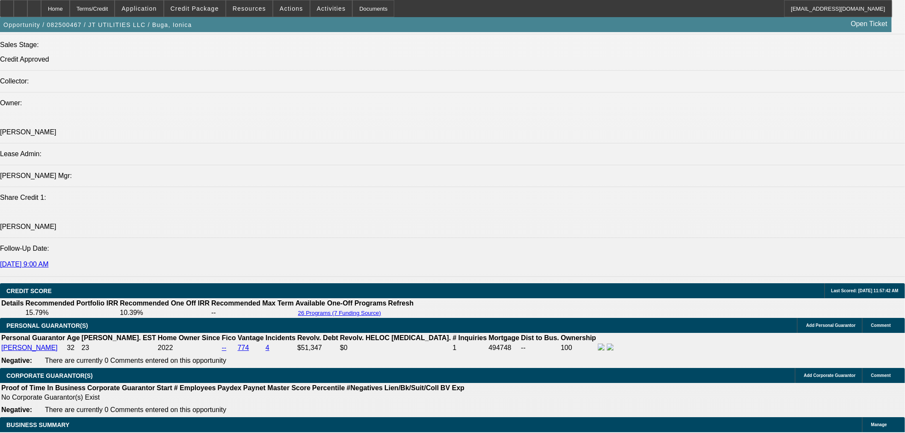
scroll to position [871, 0]
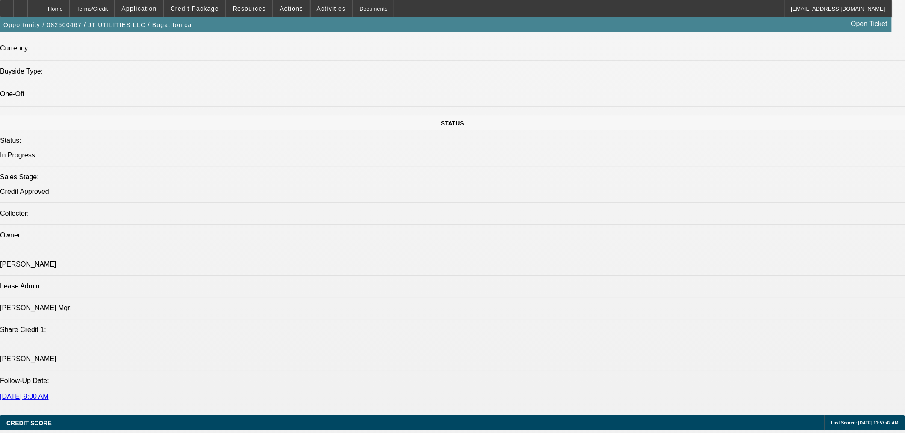
type textarea "[PERSON_NAME] says this is going forward. Getting me Invoice wire instructions …"
radio input "true"
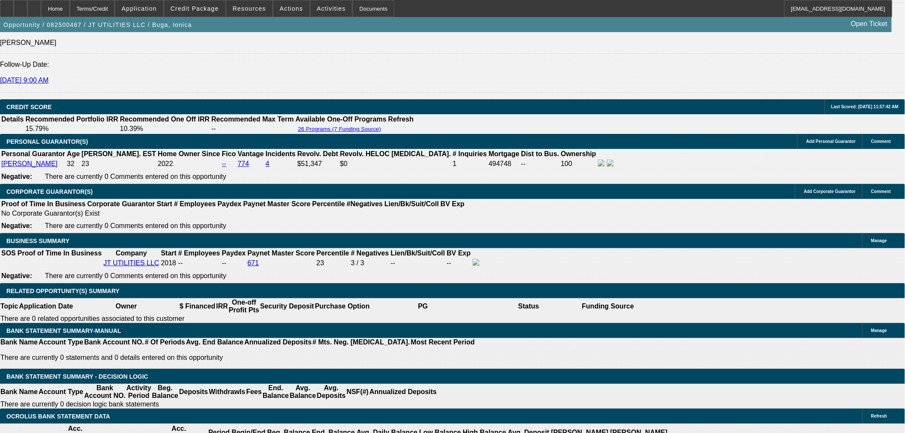
scroll to position [1188, 0]
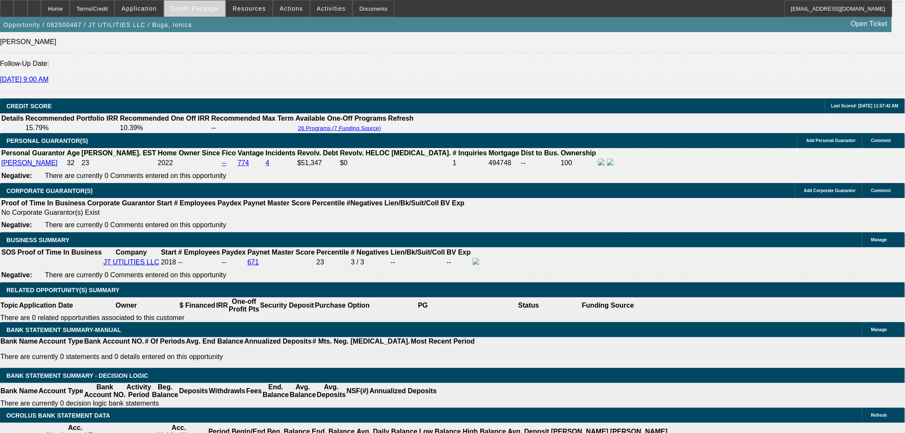
click at [198, 13] on span at bounding box center [194, 8] width 61 height 21
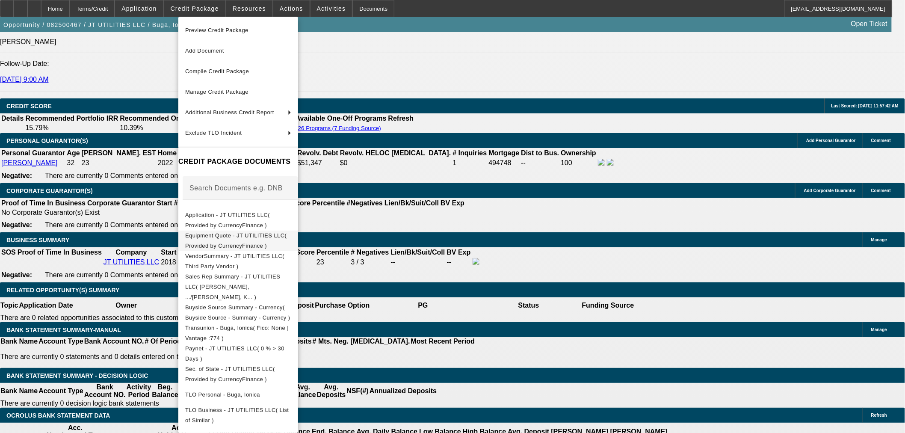
click at [287, 234] on span "Equipment Quote - JT UTILITIES LLC( Provided by CurrencyFinance )" at bounding box center [235, 240] width 101 height 17
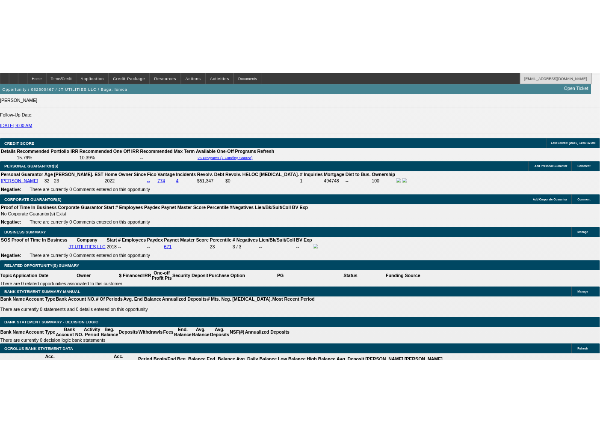
scroll to position [1351, 0]
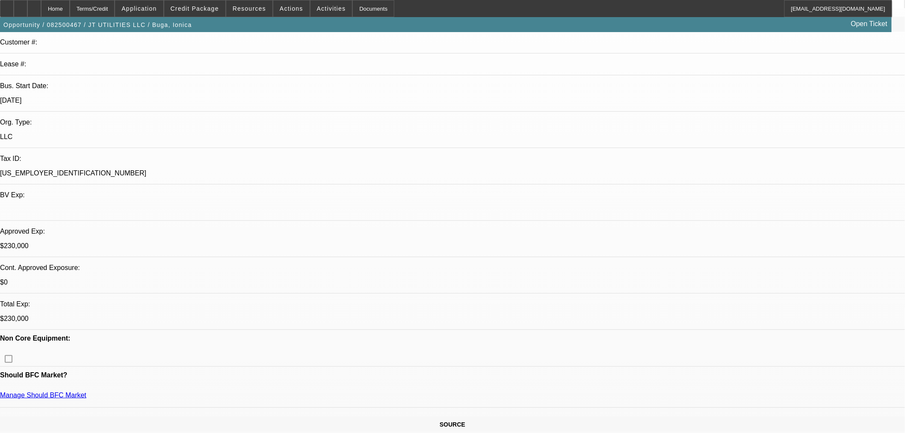
scroll to position [158, 0]
